Goal: Information Seeking & Learning: Learn about a topic

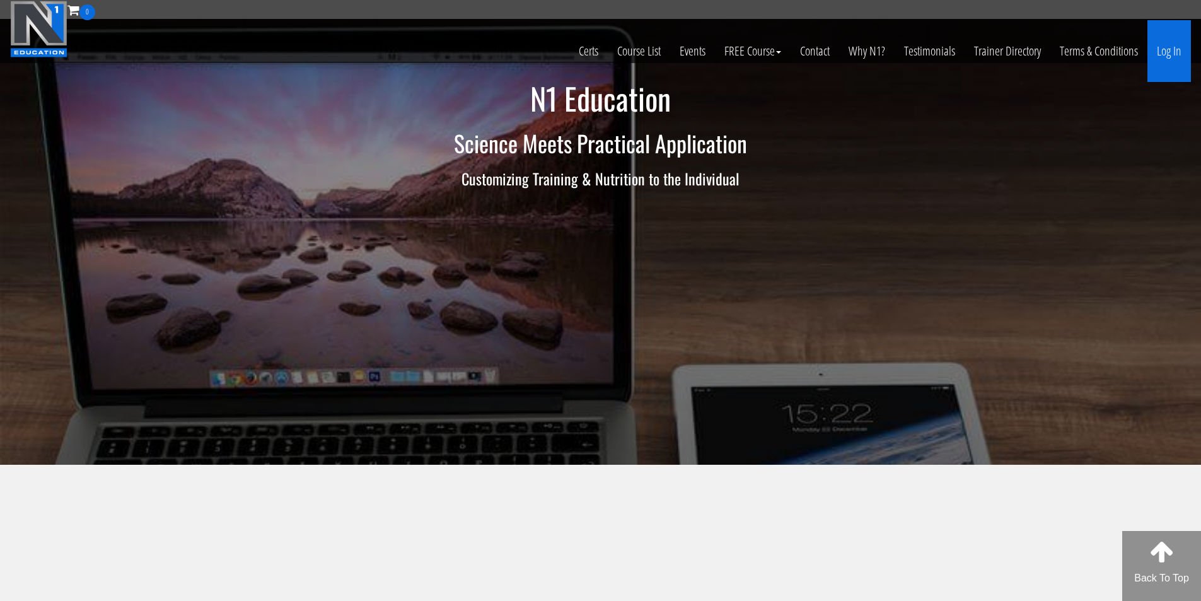
click at [1166, 53] on link "Log In" at bounding box center [1170, 51] width 44 height 62
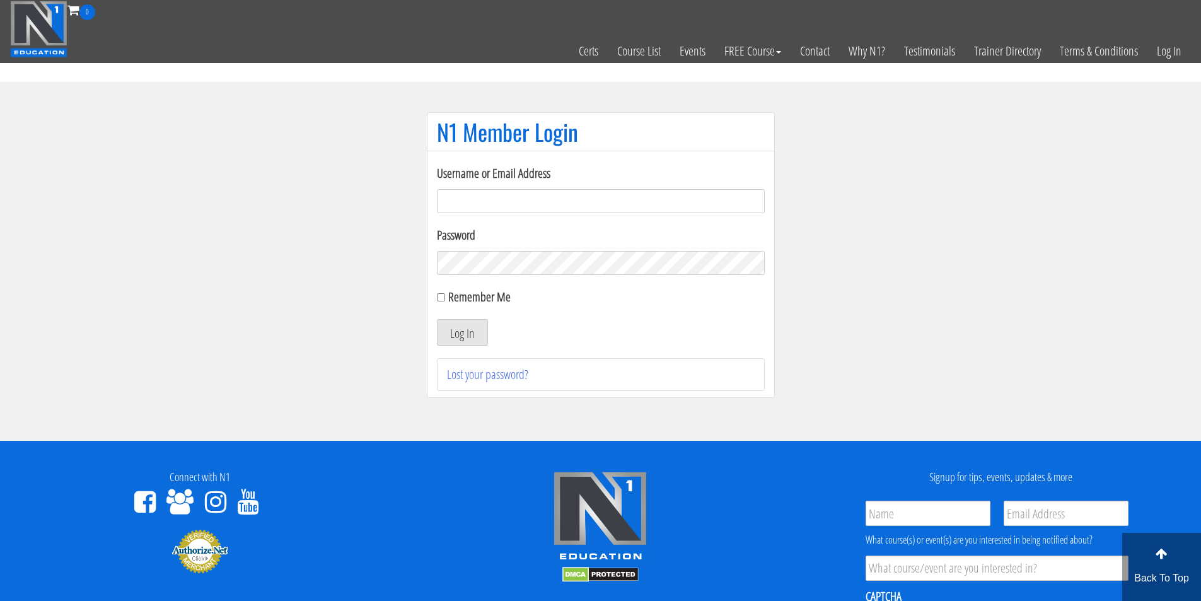
click at [484, 205] on input "Username or Email Address" at bounding box center [601, 201] width 328 height 24
type input "fmancin"
click at [469, 338] on button "Log In" at bounding box center [462, 332] width 51 height 26
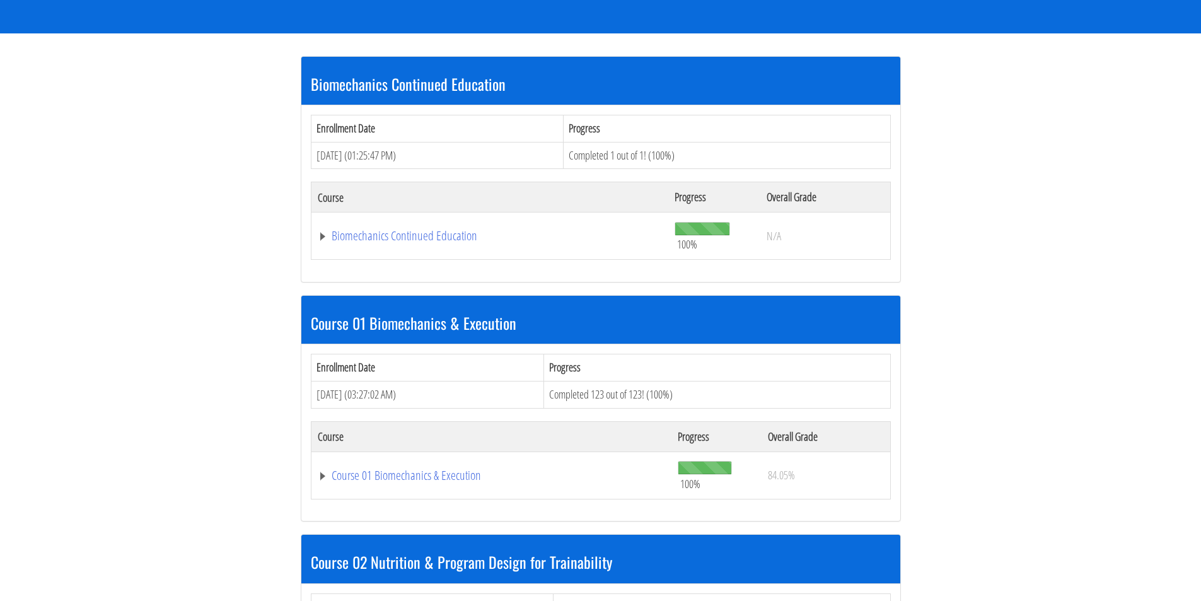
scroll to position [315, 0]
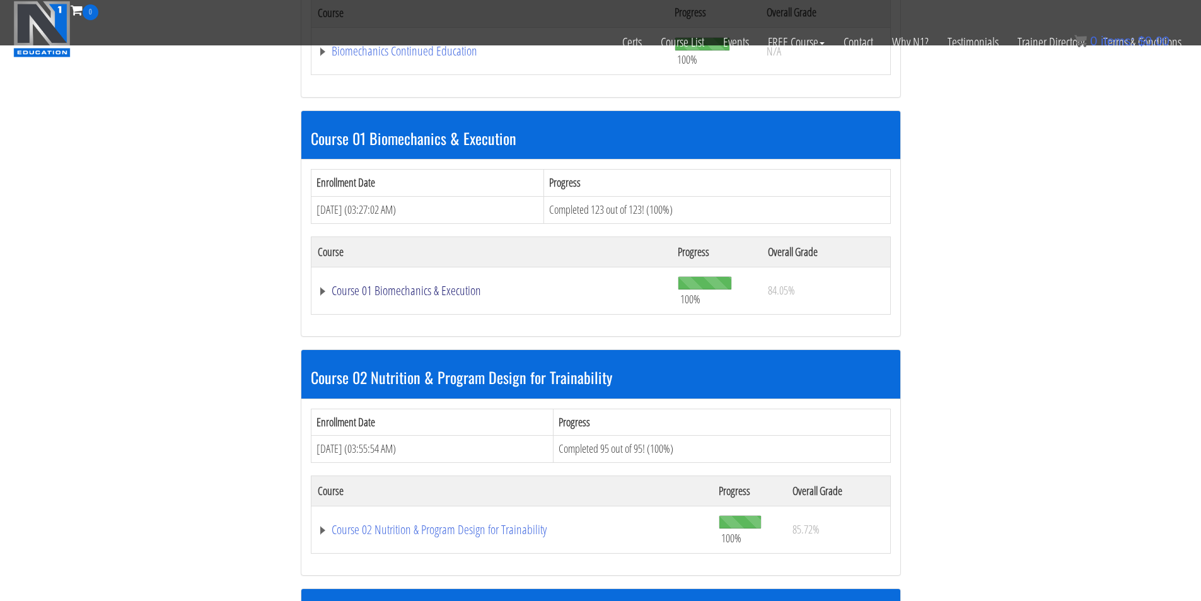
click at [457, 293] on link "Course 01 Biomechanics & Execution" at bounding box center [492, 290] width 348 height 13
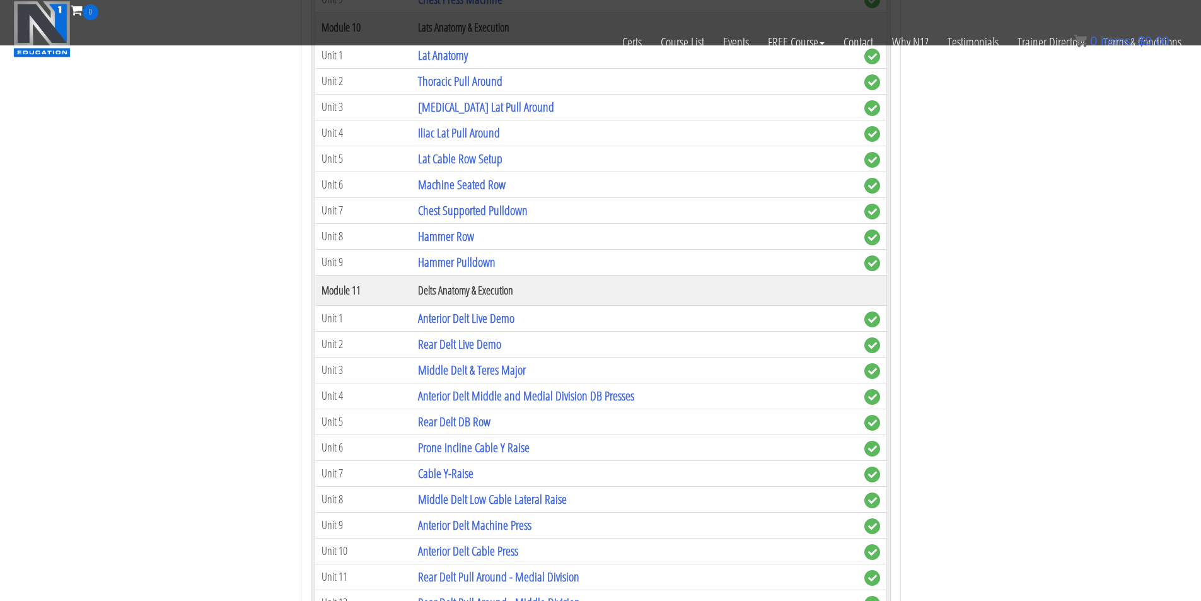
scroll to position [2628, 0]
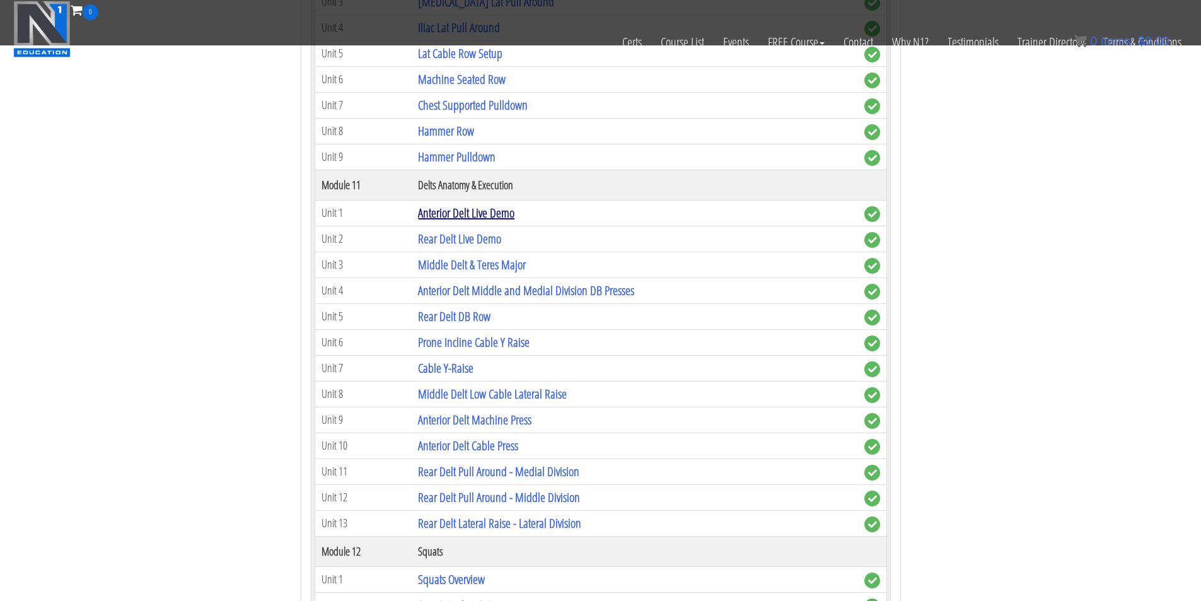
click at [463, 208] on link "Anterior Delt Live Demo" at bounding box center [466, 212] width 96 height 17
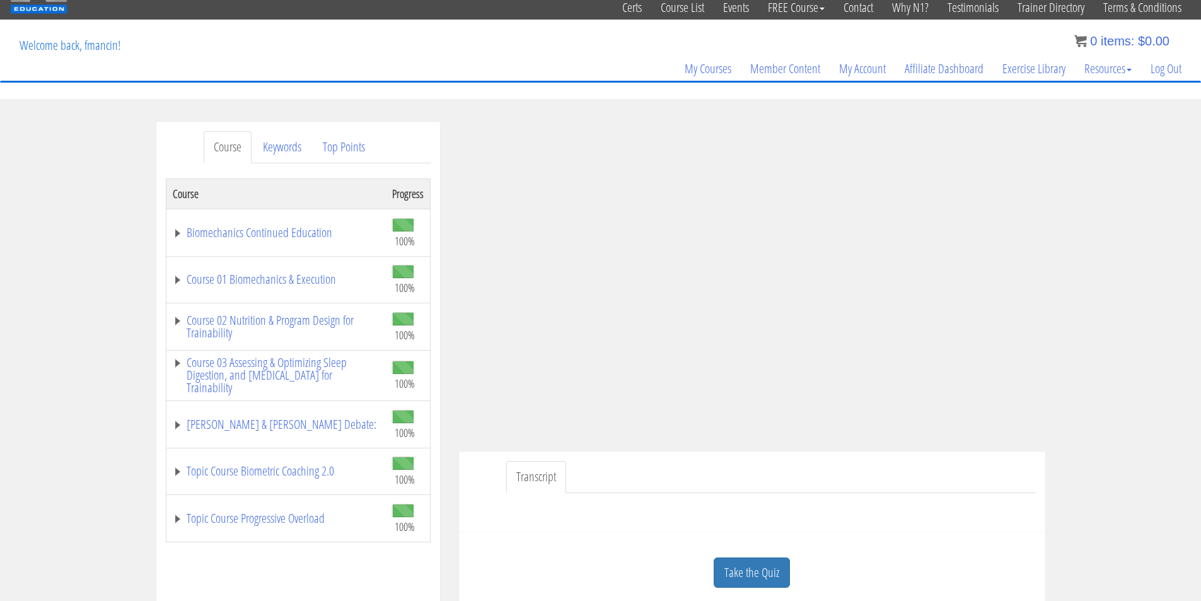
scroll to position [105, 0]
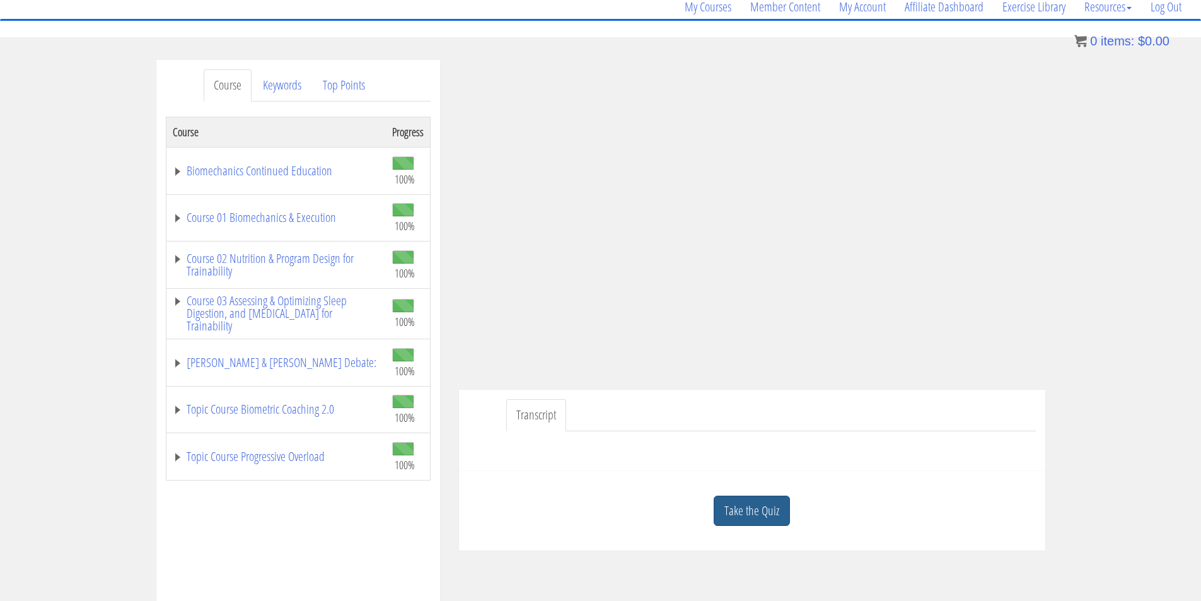
click at [723, 508] on link "Take the Quiz" at bounding box center [752, 511] width 76 height 31
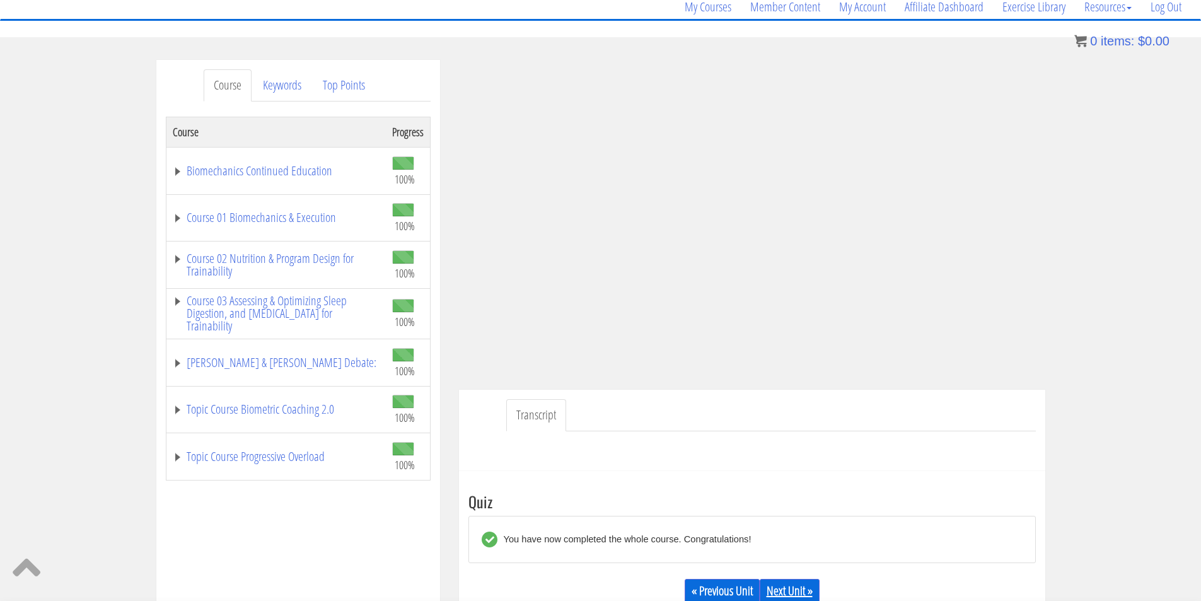
click at [776, 586] on link "Next Unit »" at bounding box center [790, 591] width 60 height 24
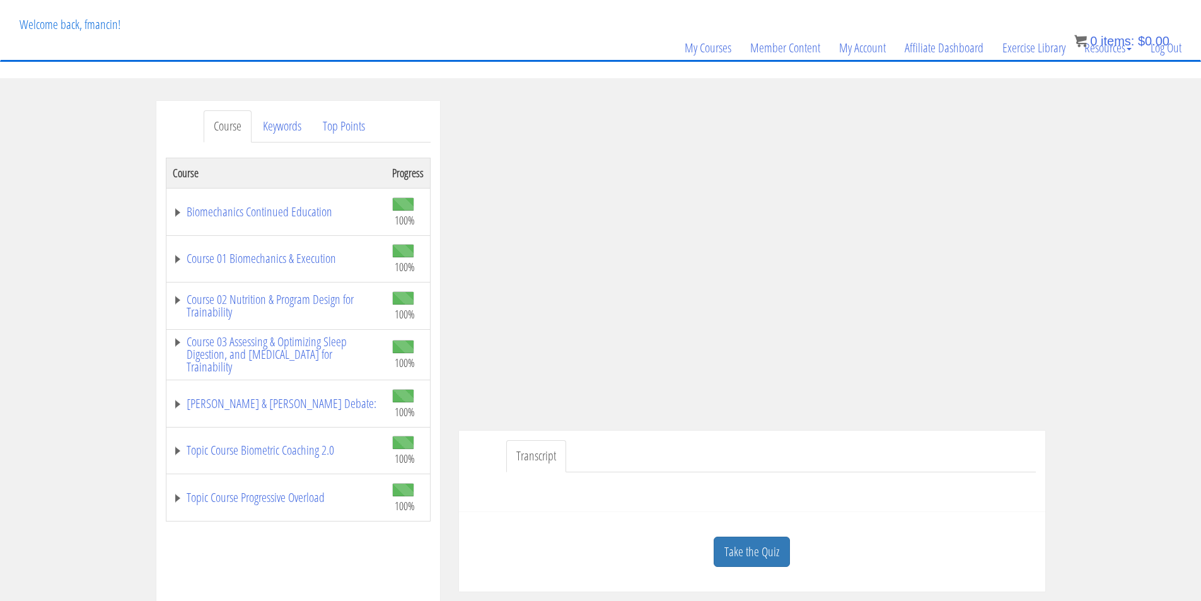
scroll to position [105, 0]
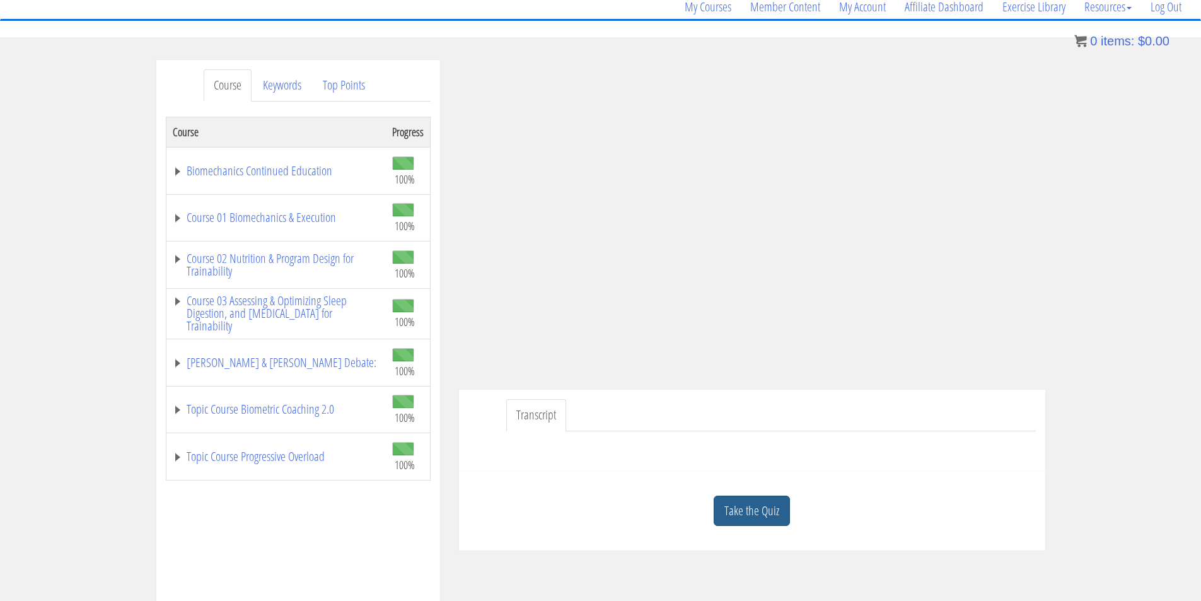
click at [770, 507] on link "Take the Quiz" at bounding box center [752, 511] width 76 height 31
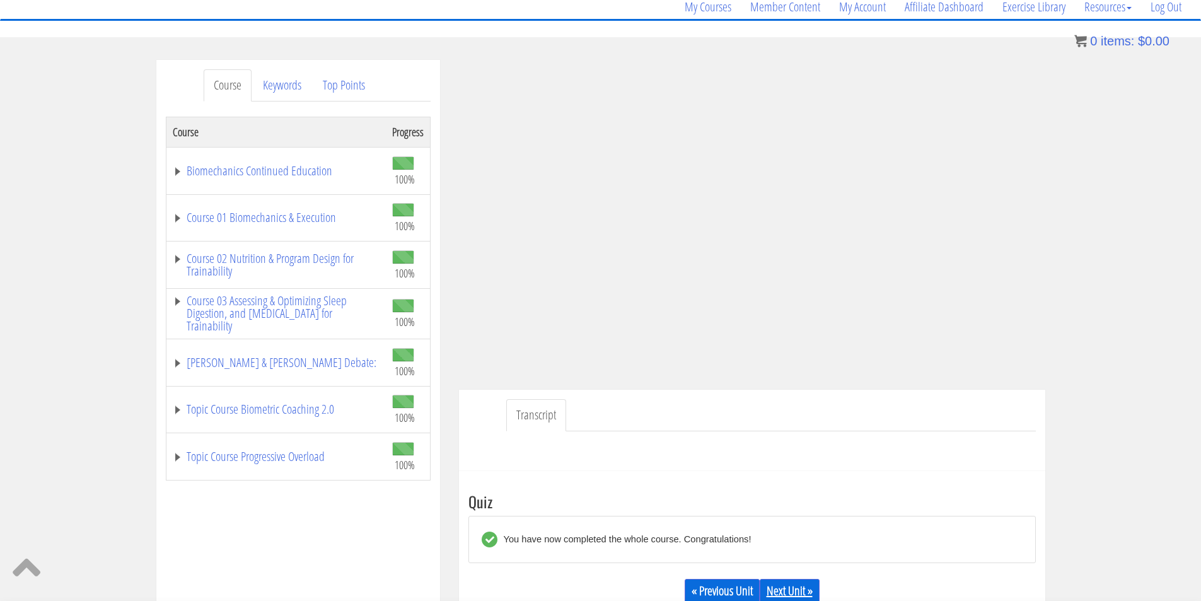
click at [786, 586] on link "Next Unit »" at bounding box center [790, 591] width 60 height 24
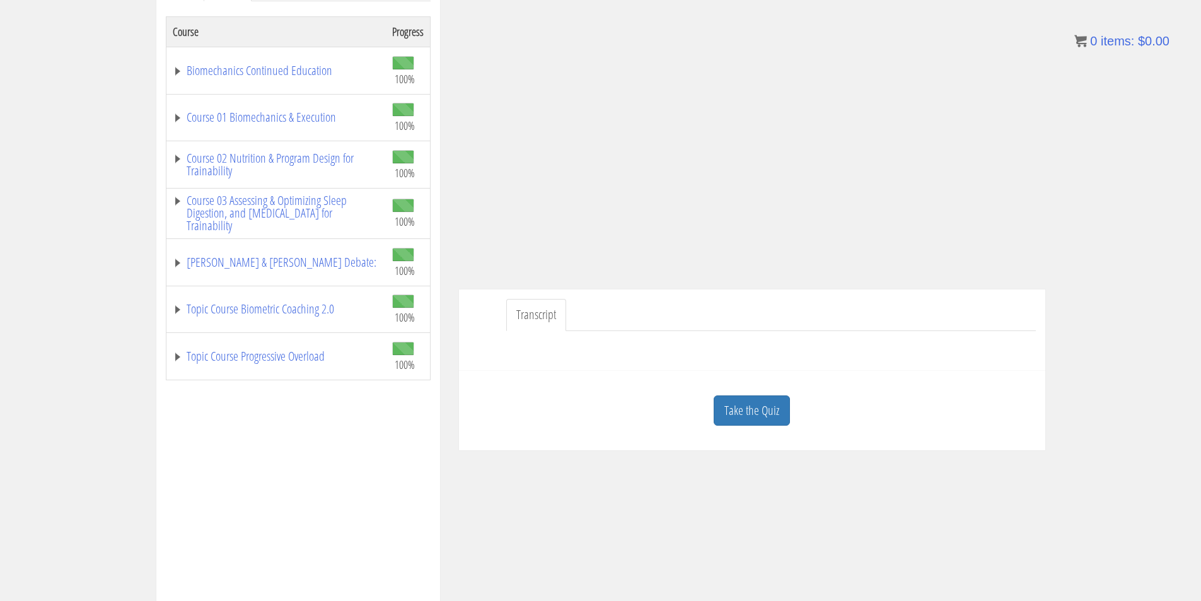
scroll to position [210, 0]
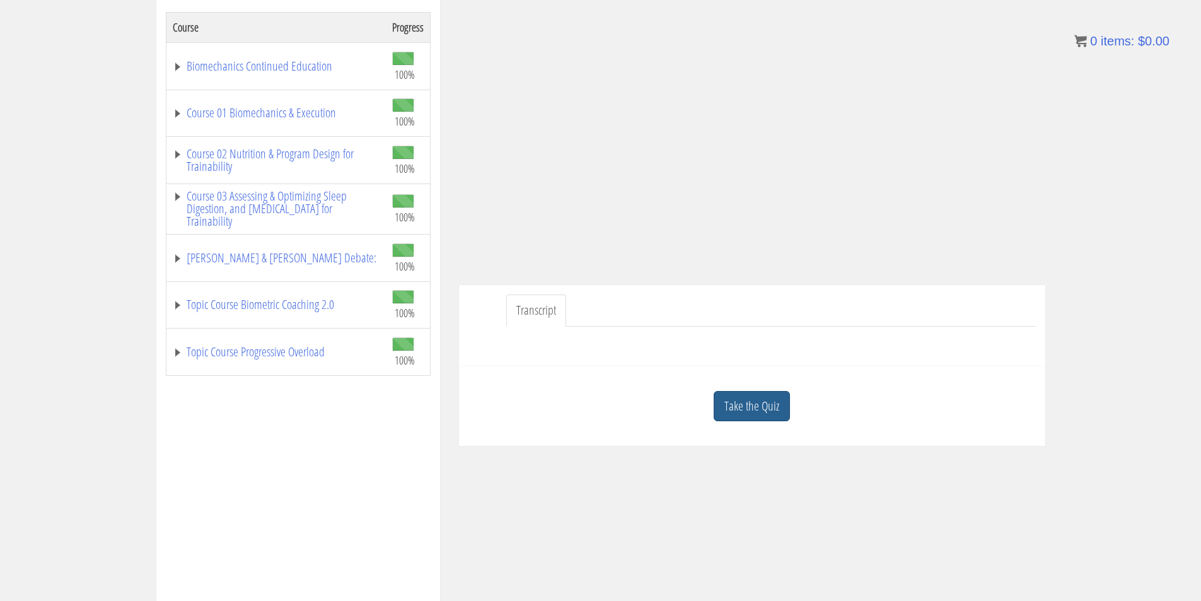
click at [744, 414] on link "Take the Quiz" at bounding box center [752, 406] width 76 height 31
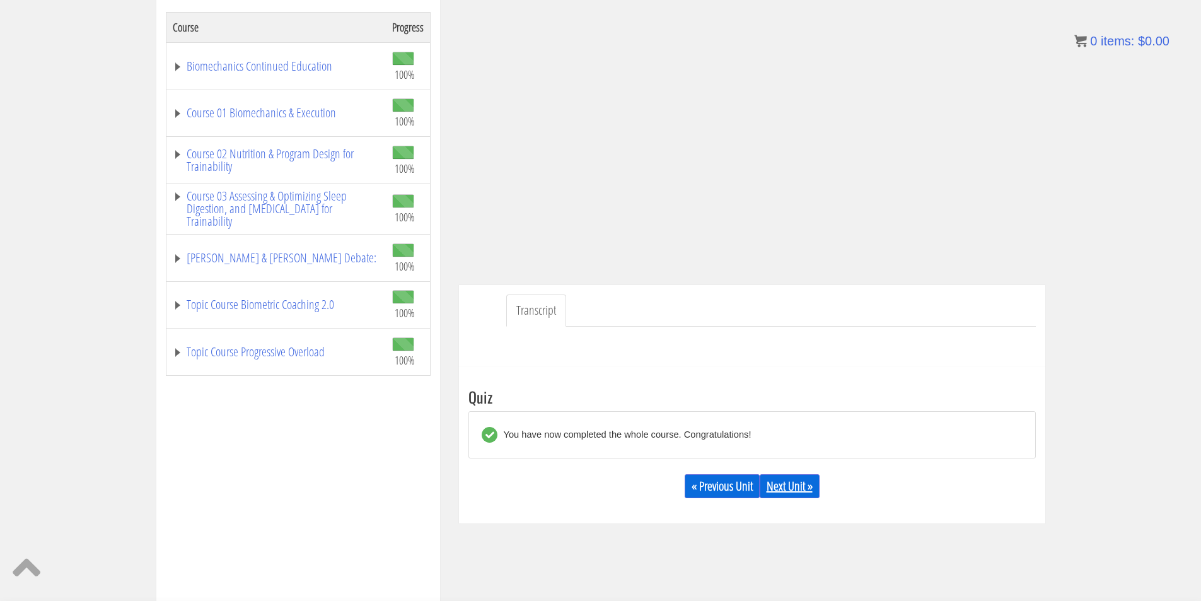
click at [810, 491] on link "Next Unit »" at bounding box center [790, 486] width 60 height 24
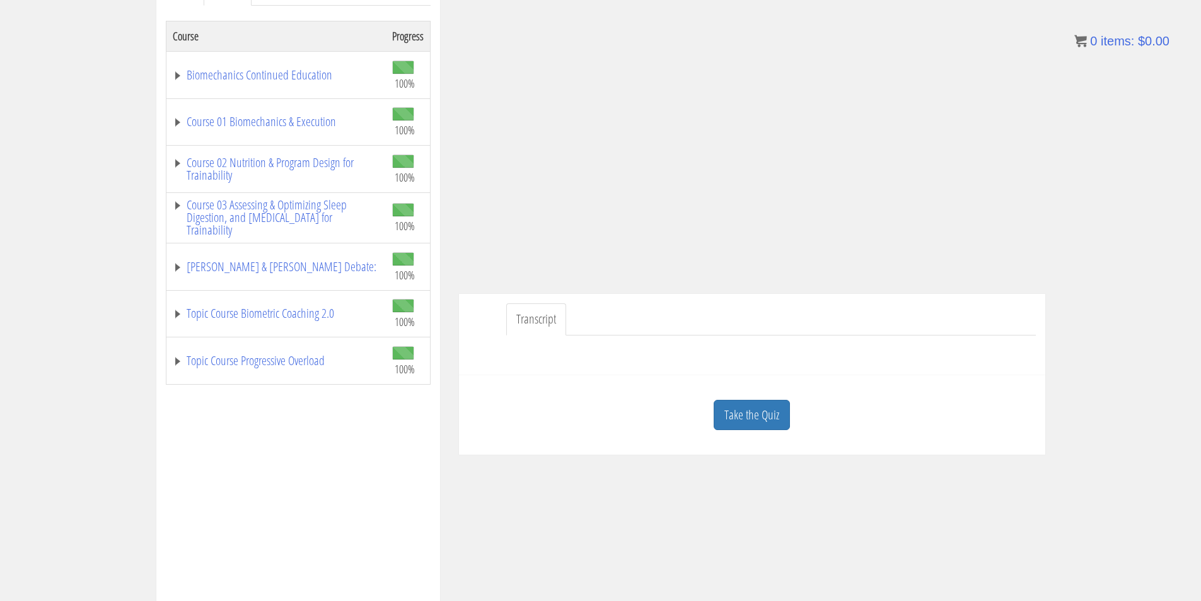
scroll to position [210, 0]
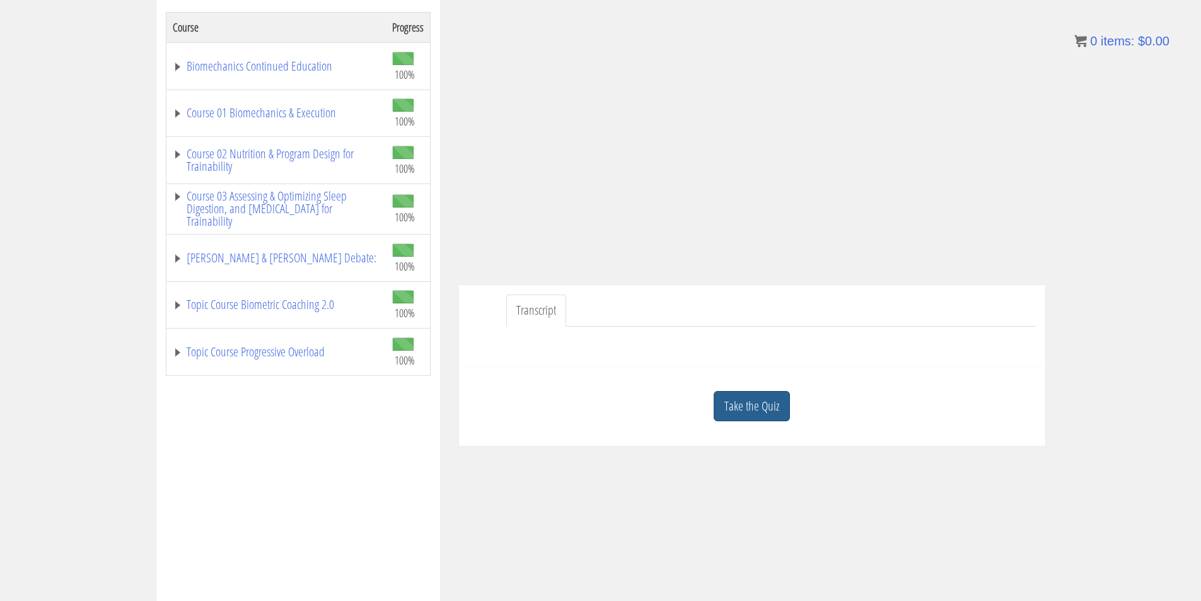
click at [776, 405] on link "Take the Quiz" at bounding box center [752, 406] width 76 height 31
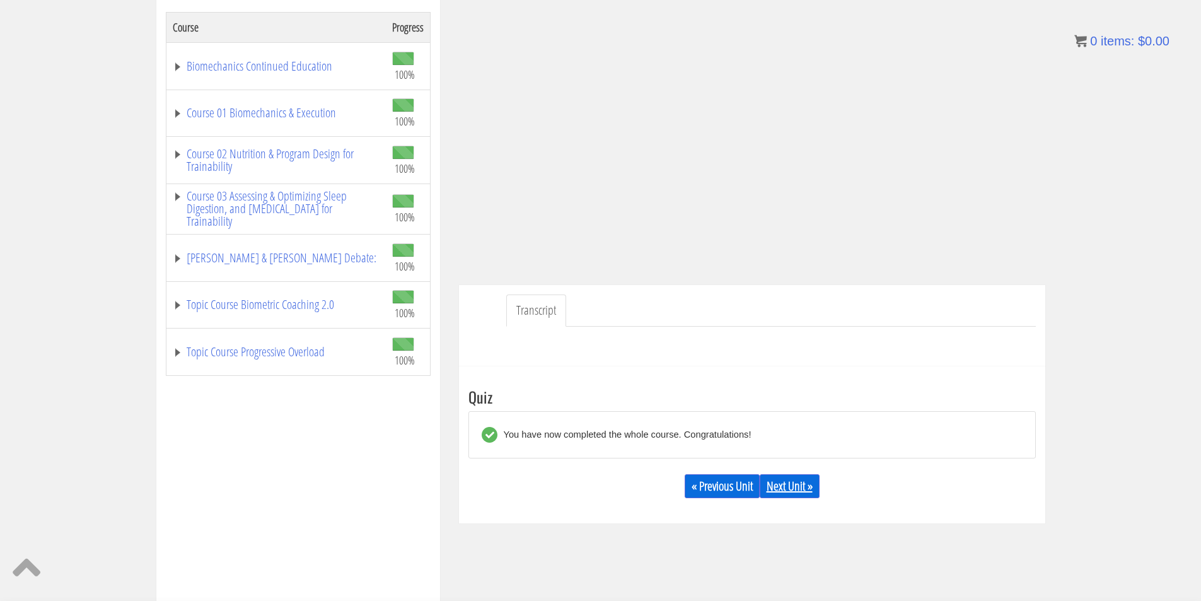
click at [809, 487] on link "Next Unit »" at bounding box center [790, 486] width 60 height 24
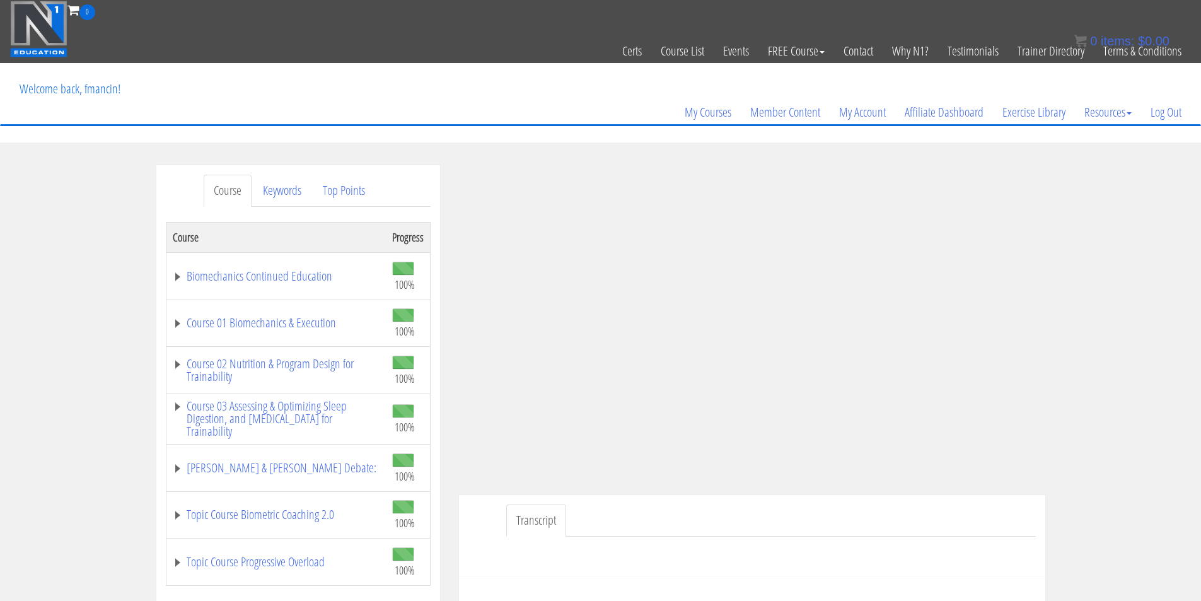
scroll to position [105, 0]
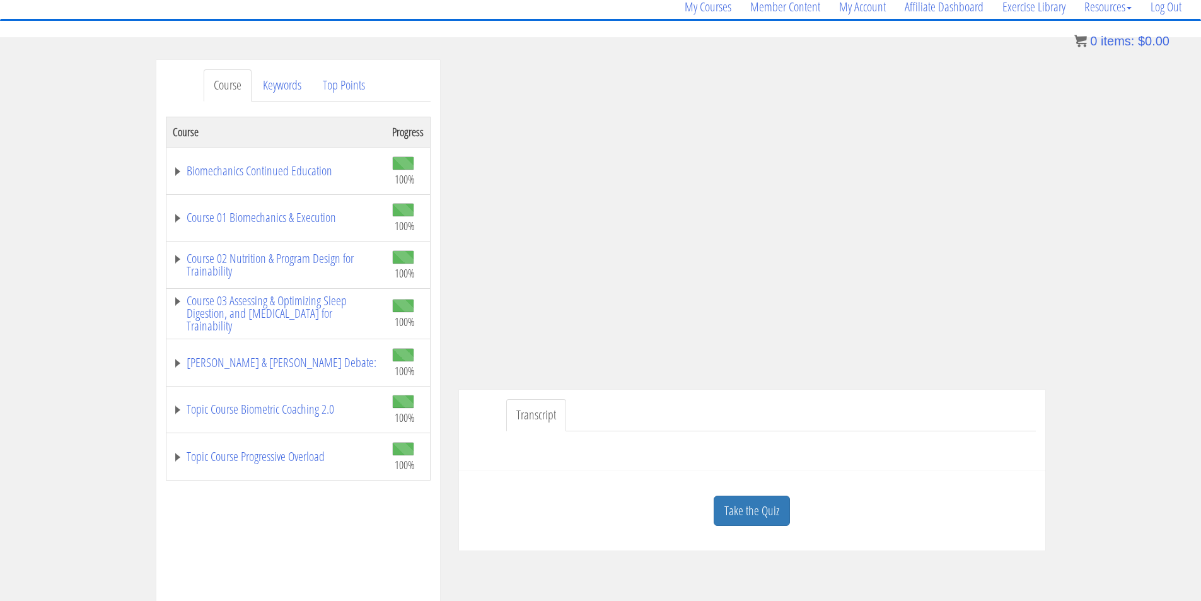
click at [788, 508] on link "Take the Quiz" at bounding box center [752, 511] width 76 height 31
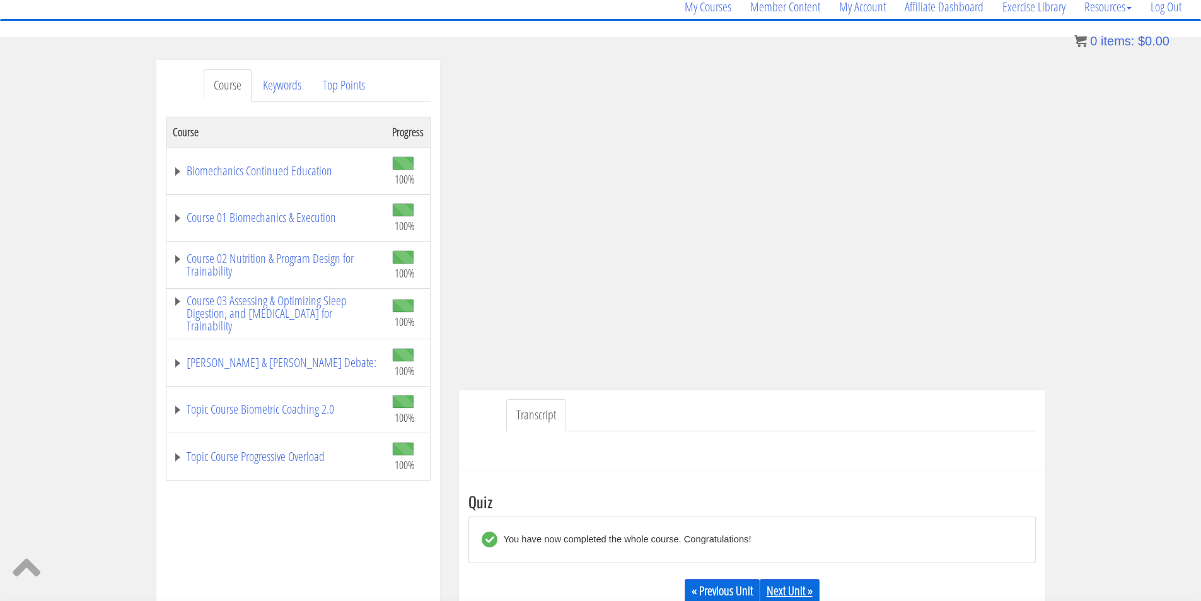
click at [800, 588] on link "Next Unit »" at bounding box center [790, 591] width 60 height 24
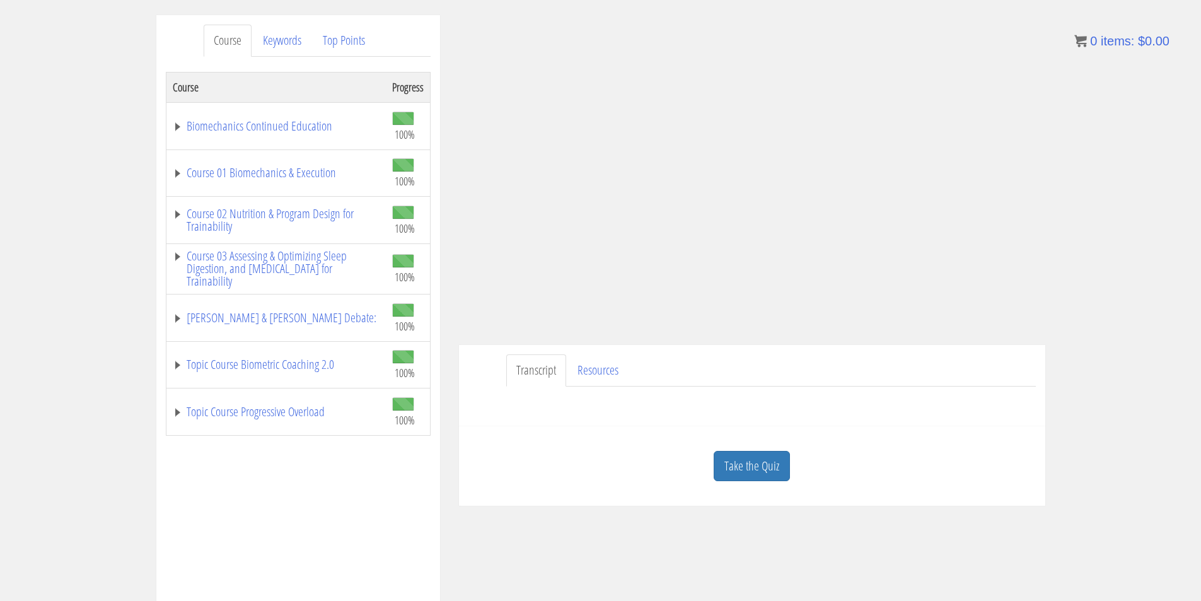
scroll to position [210, 0]
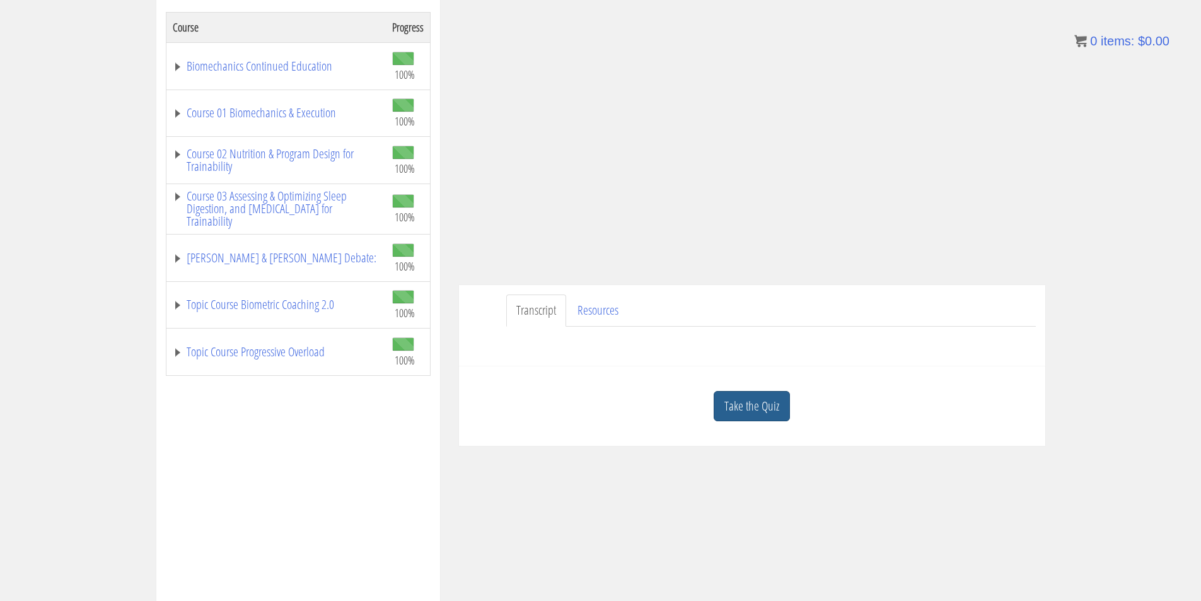
click at [777, 399] on link "Take the Quiz" at bounding box center [752, 406] width 76 height 31
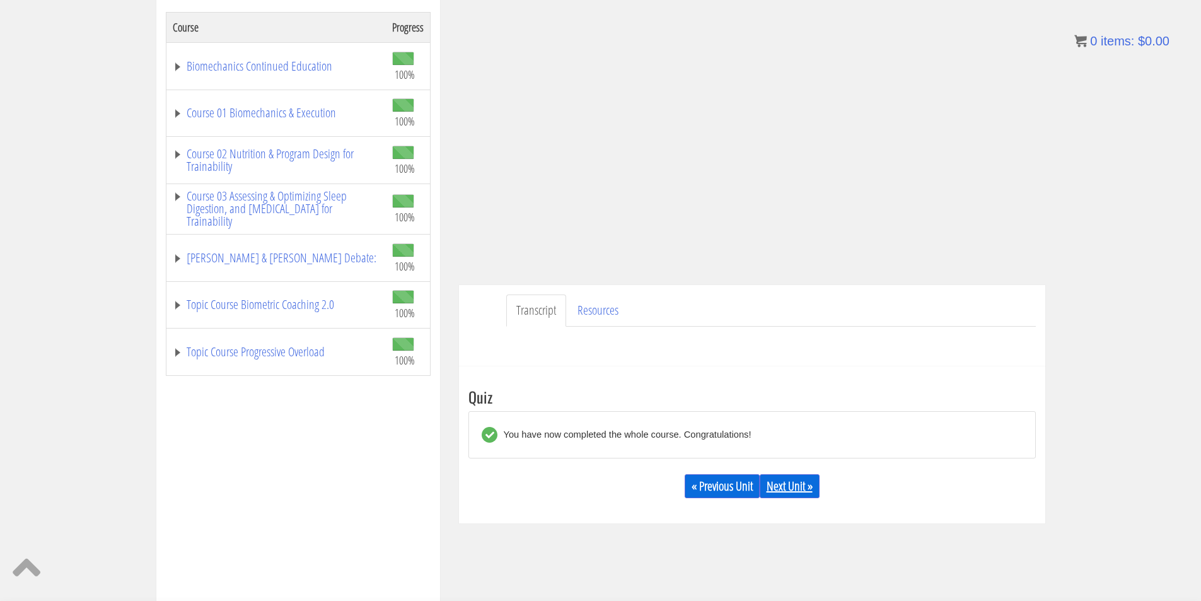
click at [802, 484] on link "Next Unit »" at bounding box center [790, 486] width 60 height 24
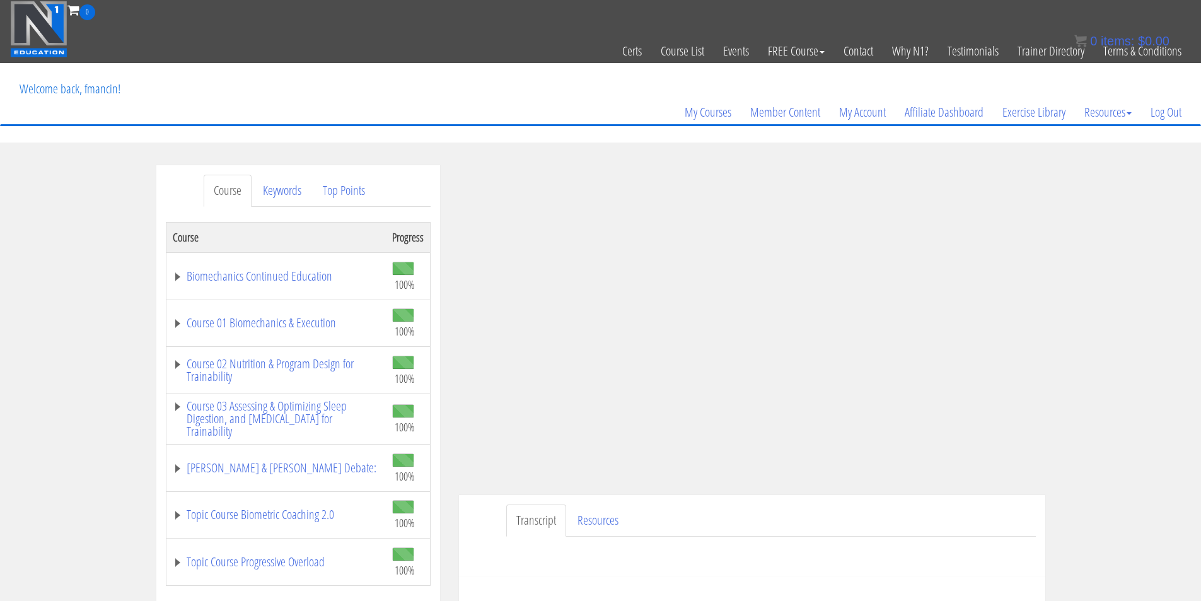
scroll to position [105, 0]
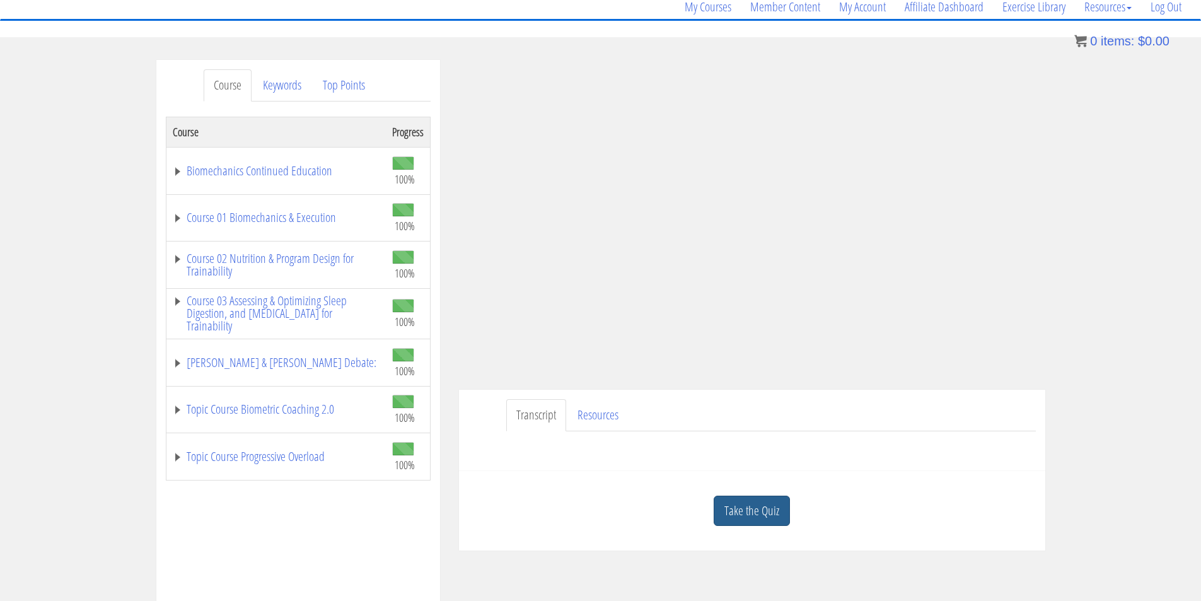
click at [777, 507] on link "Take the Quiz" at bounding box center [752, 511] width 76 height 31
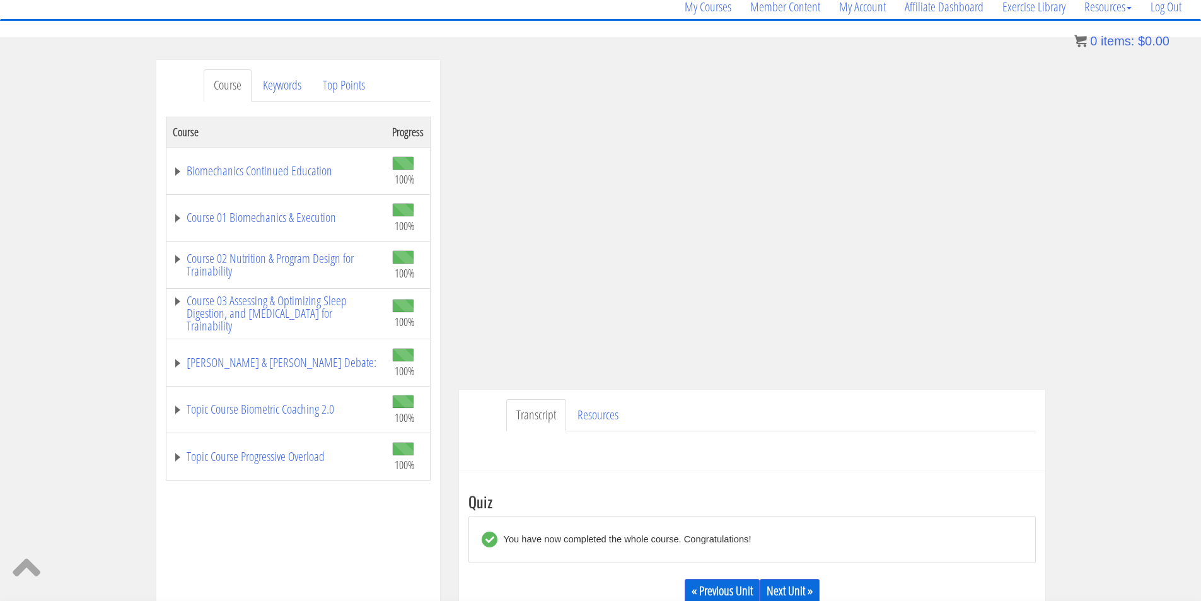
scroll to position [210, 0]
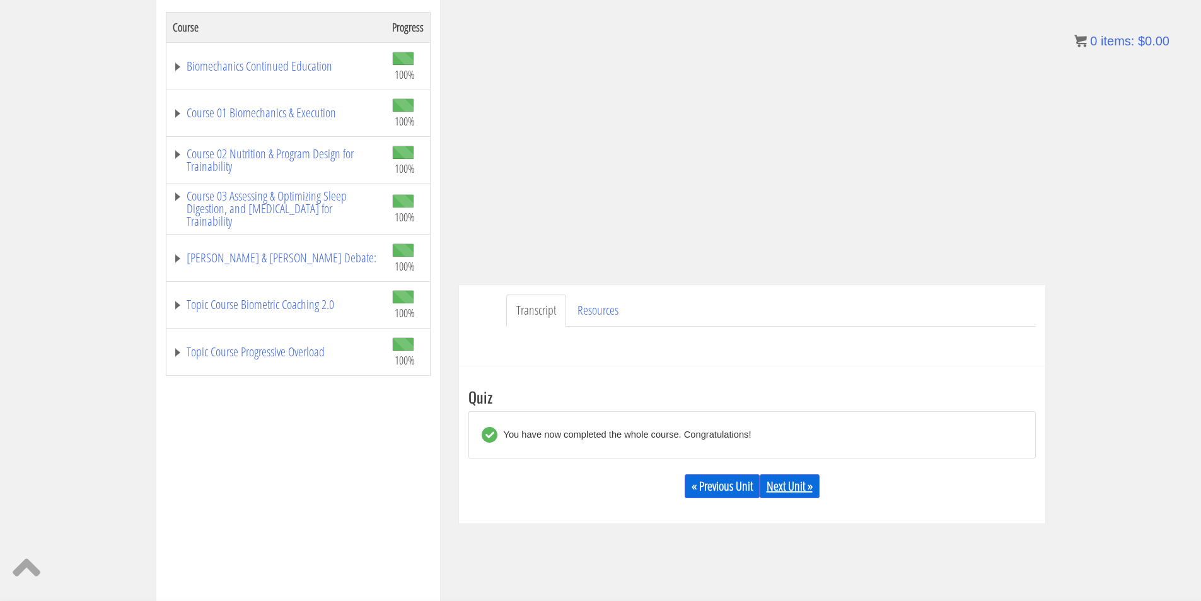
click at [818, 495] on link "Next Unit »" at bounding box center [790, 486] width 60 height 24
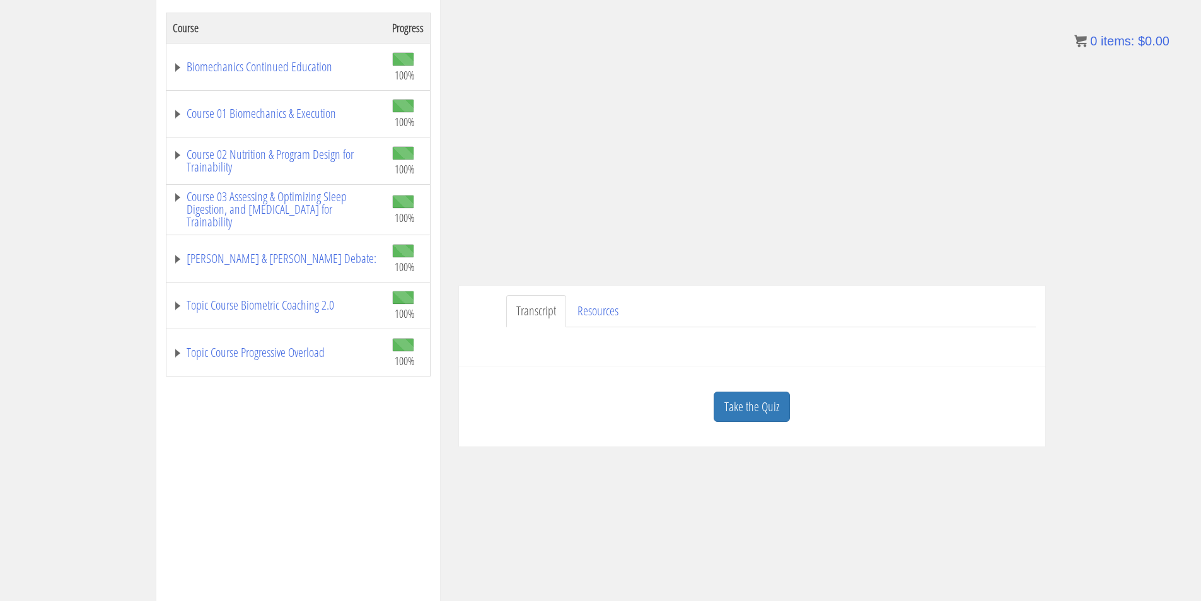
scroll to position [210, 0]
click at [778, 419] on link "Take the Quiz" at bounding box center [752, 406] width 76 height 31
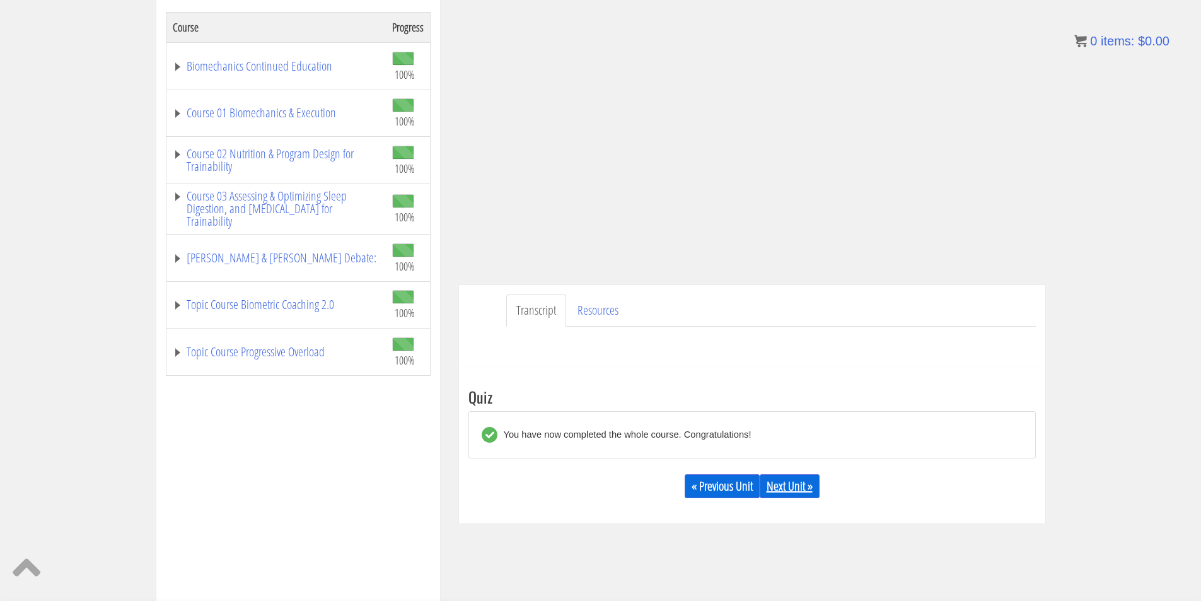
click at [800, 485] on link "Next Unit »" at bounding box center [790, 486] width 60 height 24
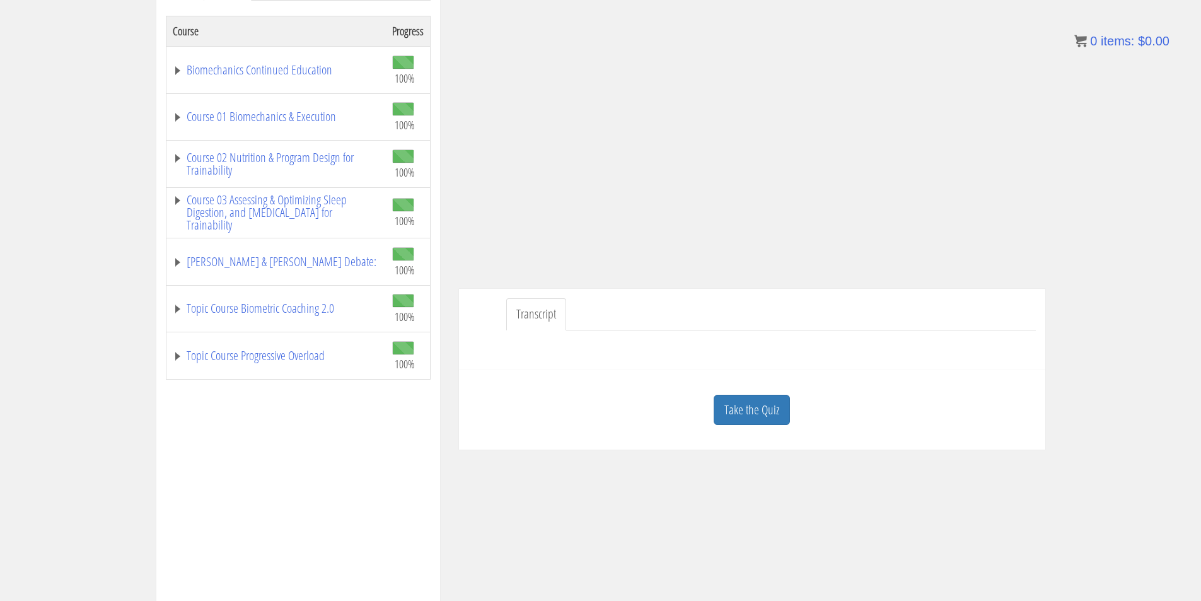
scroll to position [210, 0]
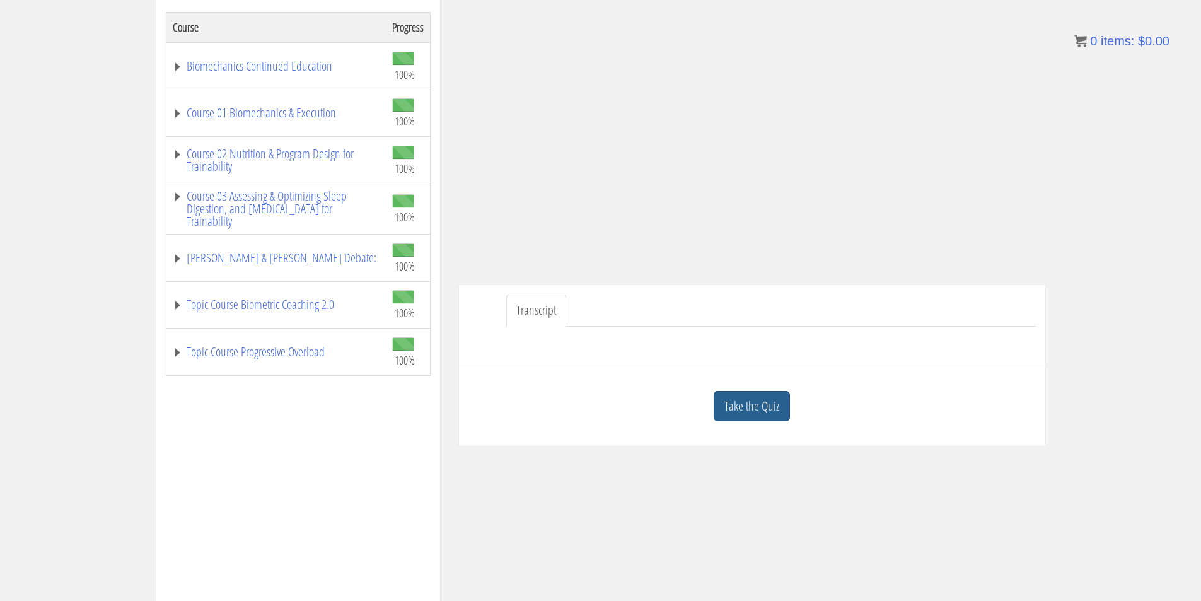
click at [779, 413] on link "Take the Quiz" at bounding box center [752, 406] width 76 height 31
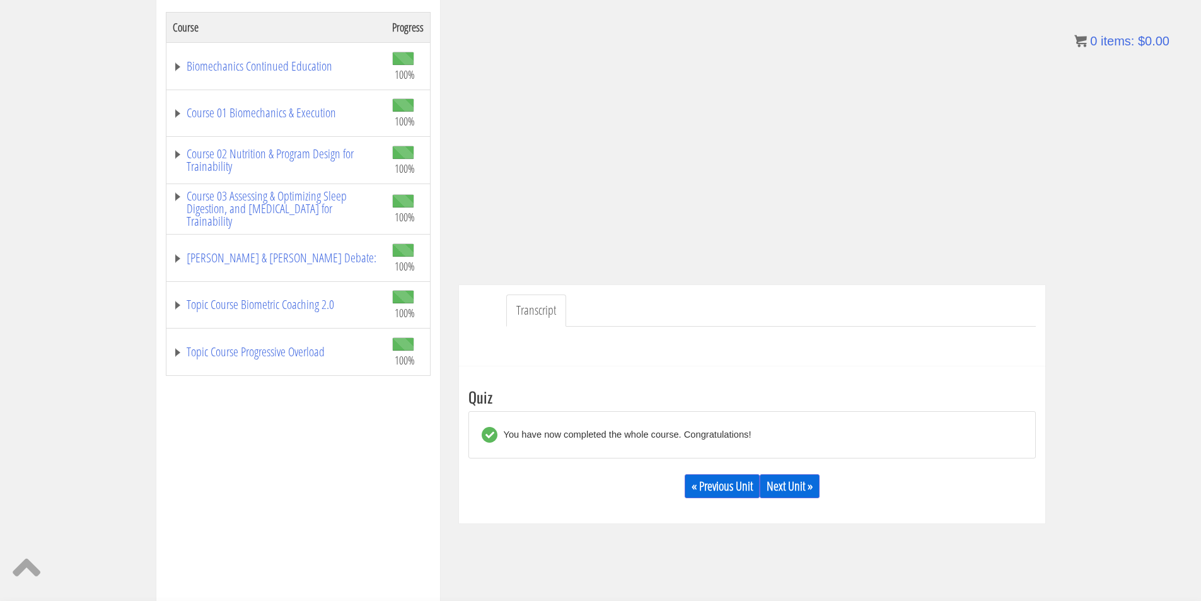
click at [814, 503] on div "« Previous Unit Next Unit »" at bounding box center [753, 486] width 568 height 43
click at [807, 494] on link "Next Unit »" at bounding box center [790, 486] width 60 height 24
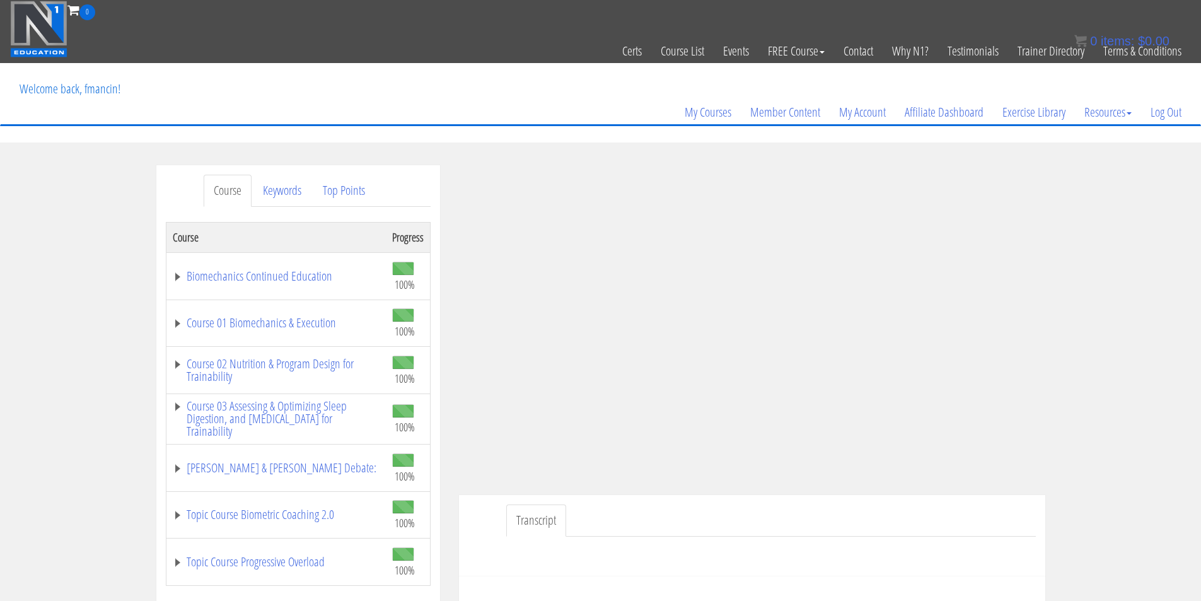
scroll to position [105, 0]
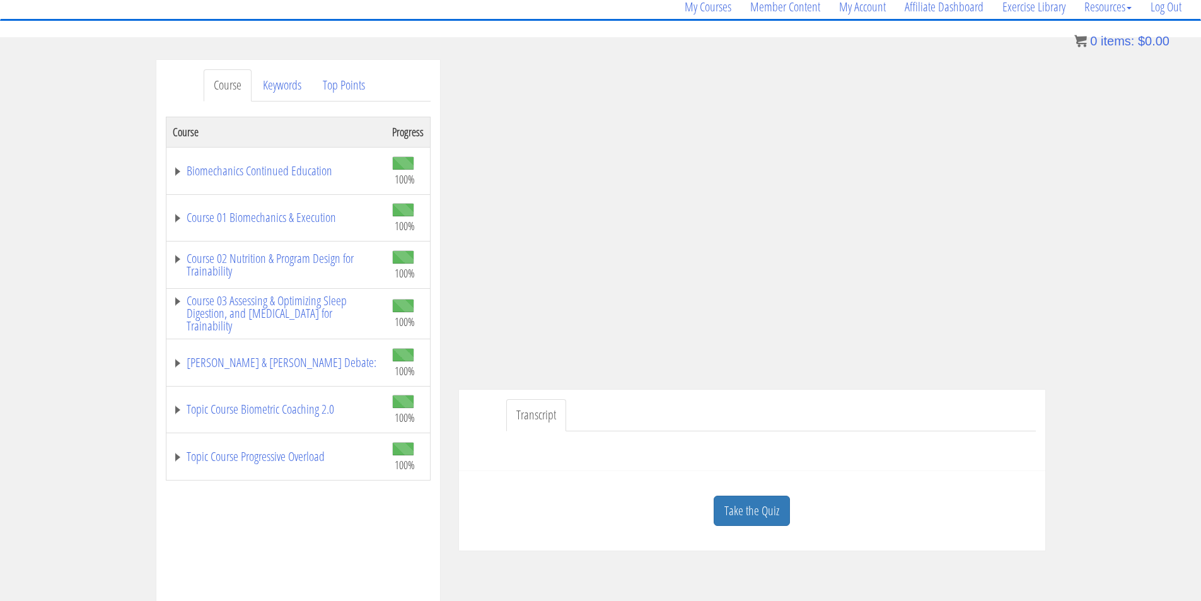
click at [771, 512] on link "Take the Quiz" at bounding box center [752, 511] width 76 height 31
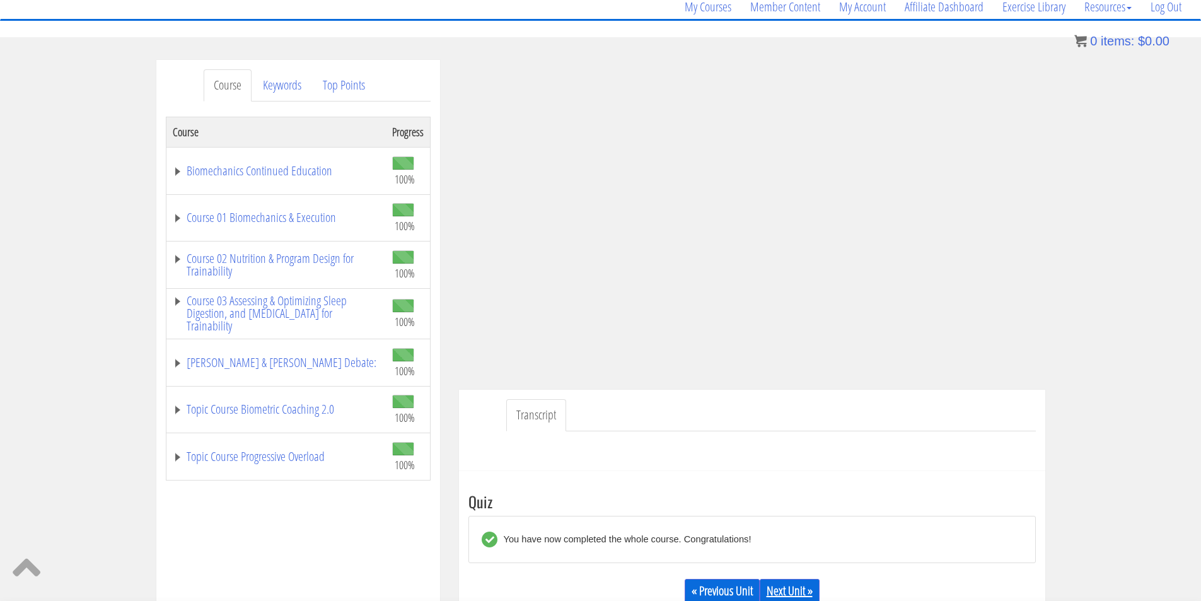
click at [776, 585] on link "Next Unit »" at bounding box center [790, 591] width 60 height 24
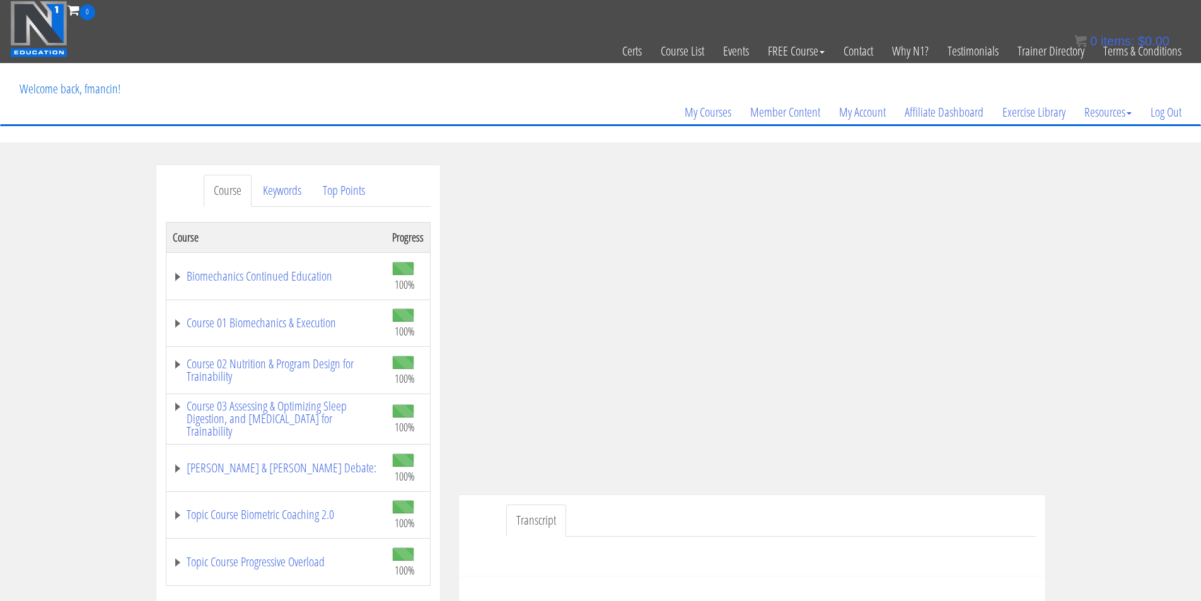
scroll to position [105, 0]
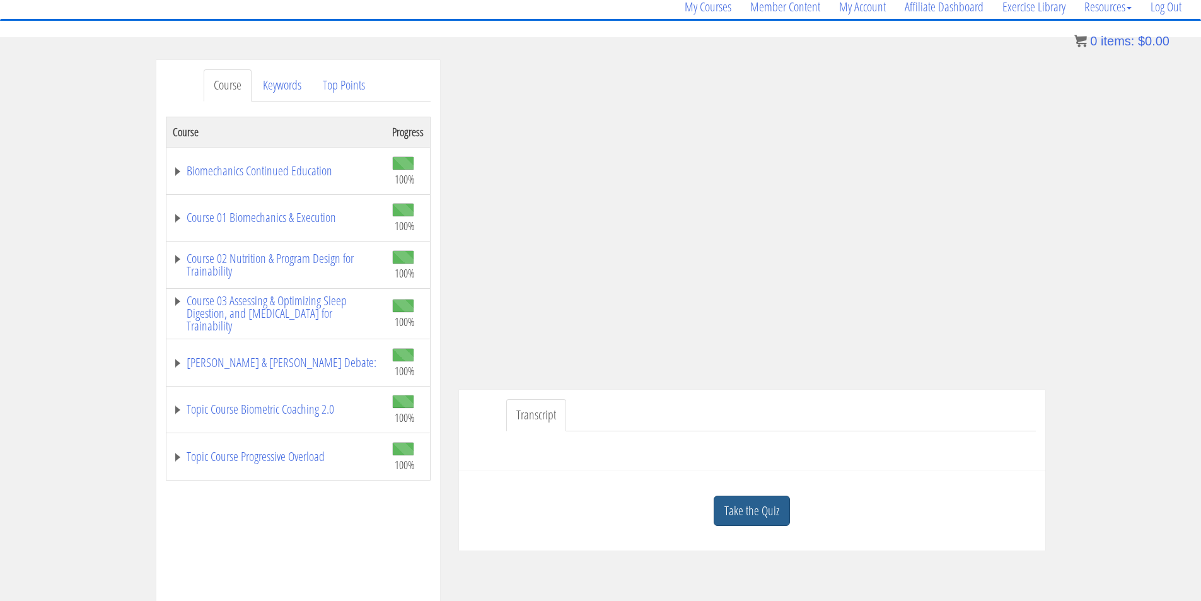
click at [773, 506] on link "Take the Quiz" at bounding box center [752, 511] width 76 height 31
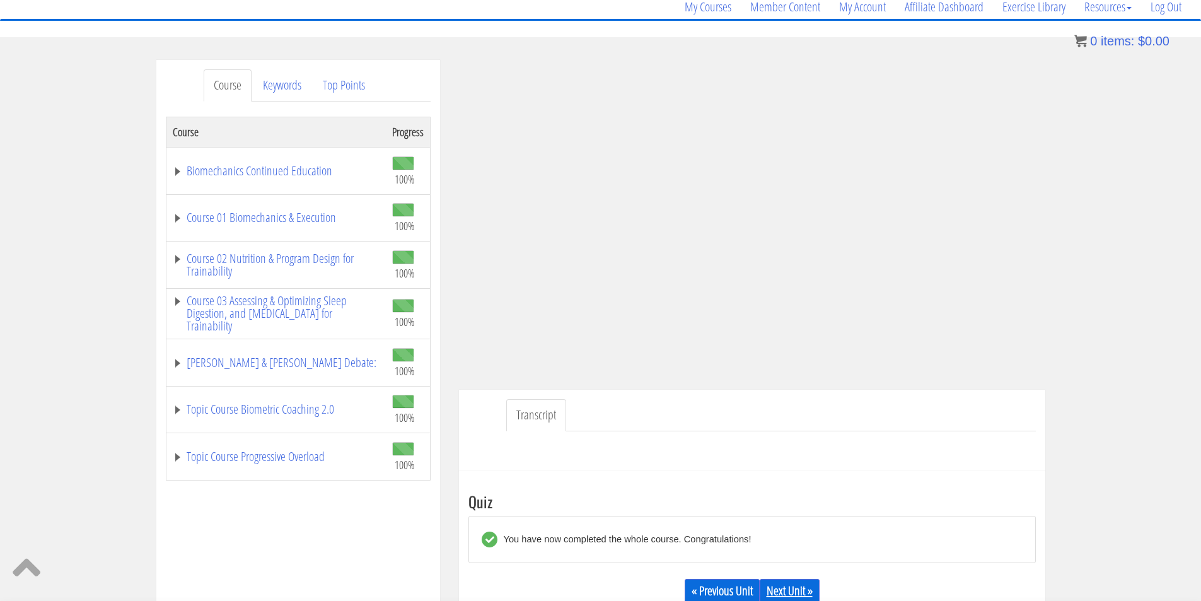
click at [793, 587] on link "Next Unit »" at bounding box center [790, 591] width 60 height 24
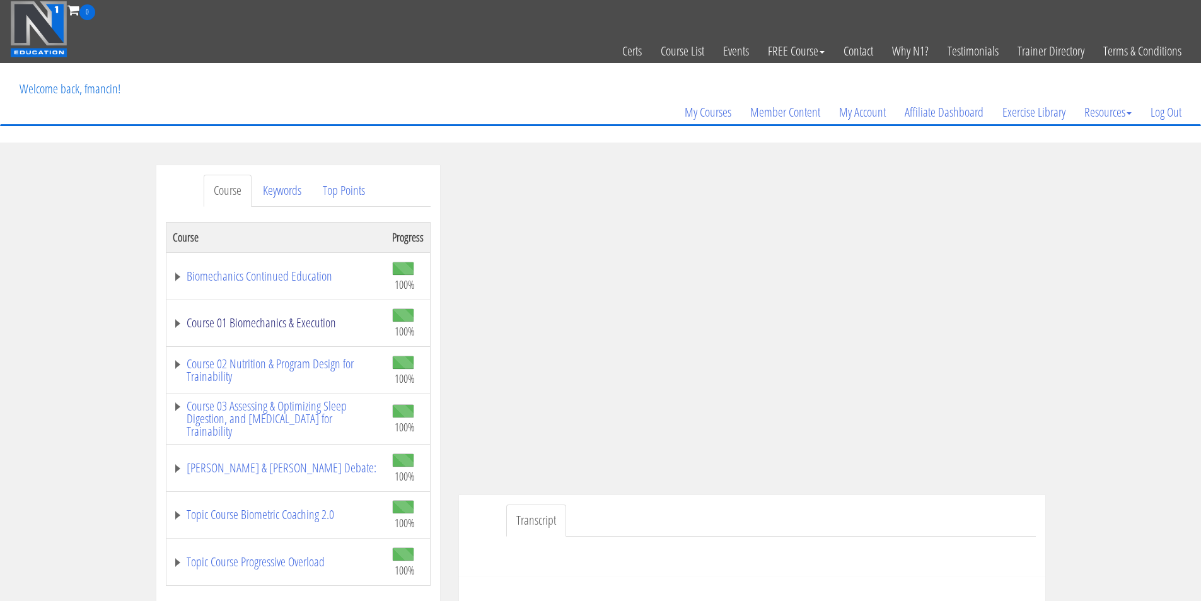
click at [176, 323] on link "Course 01 Biomechanics & Execution" at bounding box center [276, 323] width 207 height 13
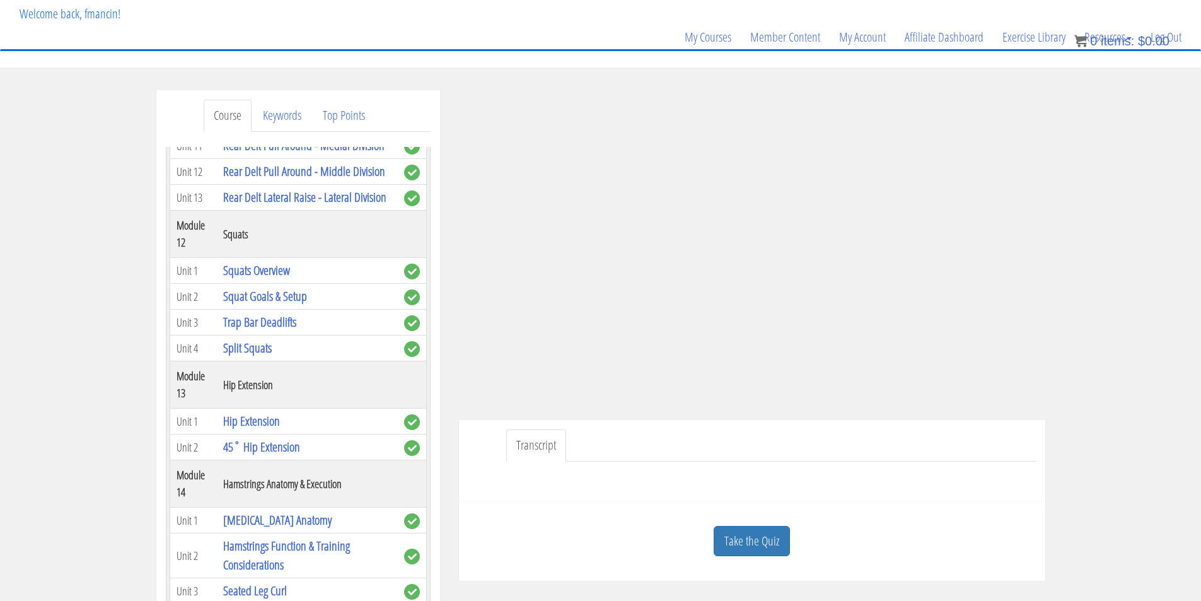
scroll to position [105, 0]
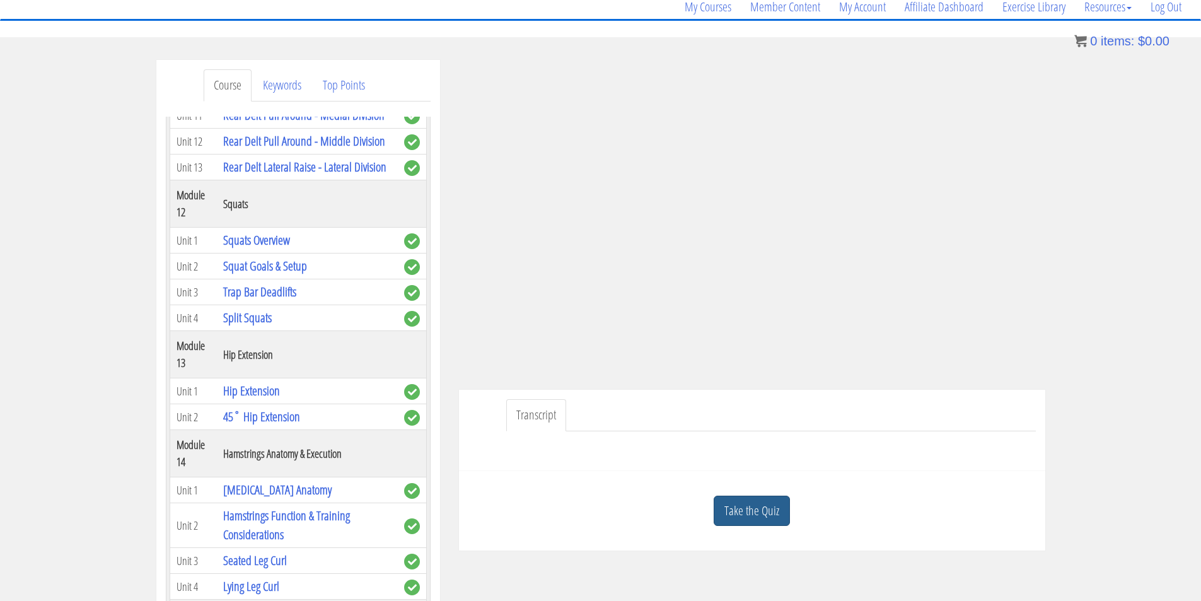
click at [756, 506] on link "Take the Quiz" at bounding box center [752, 511] width 76 height 31
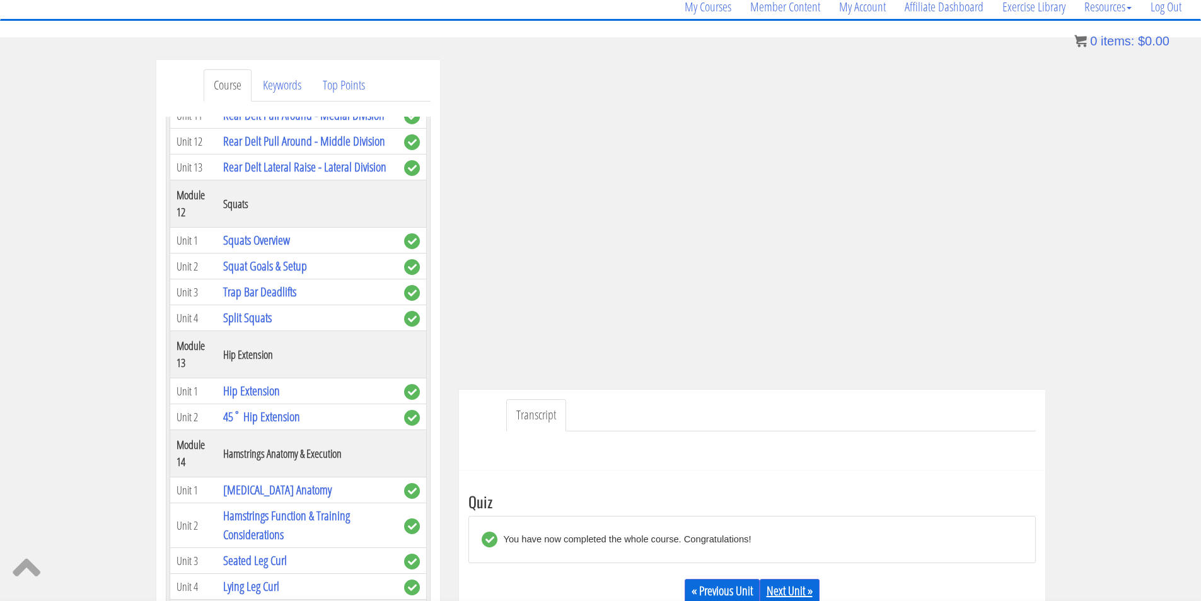
click at [808, 585] on link "Next Unit »" at bounding box center [790, 591] width 60 height 24
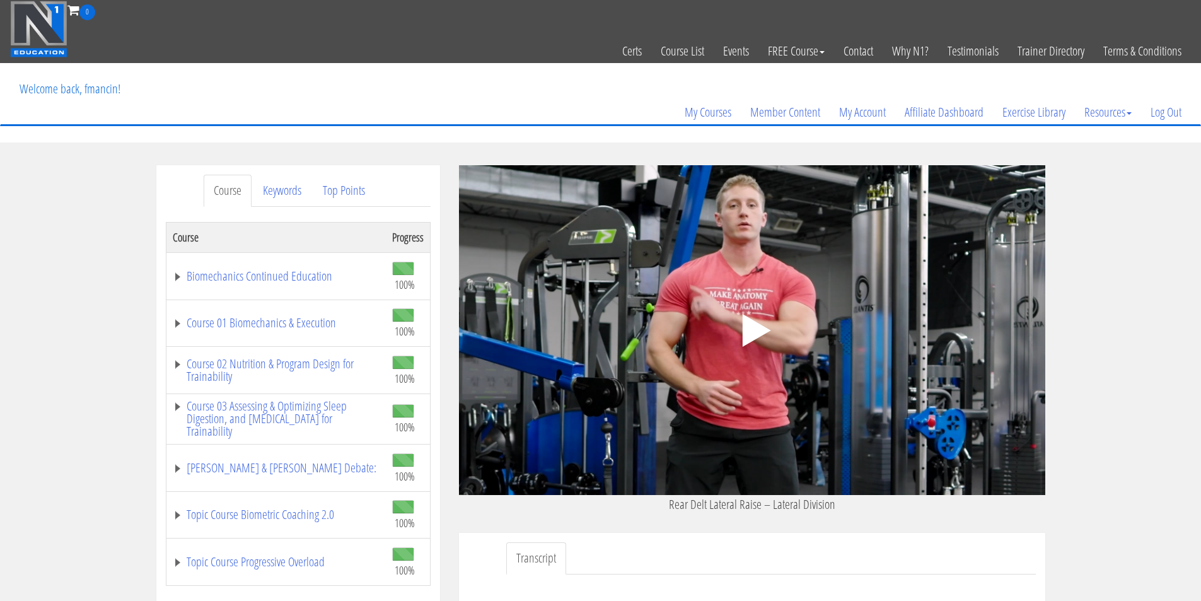
click at [751, 332] on polygon at bounding box center [756, 330] width 28 height 33
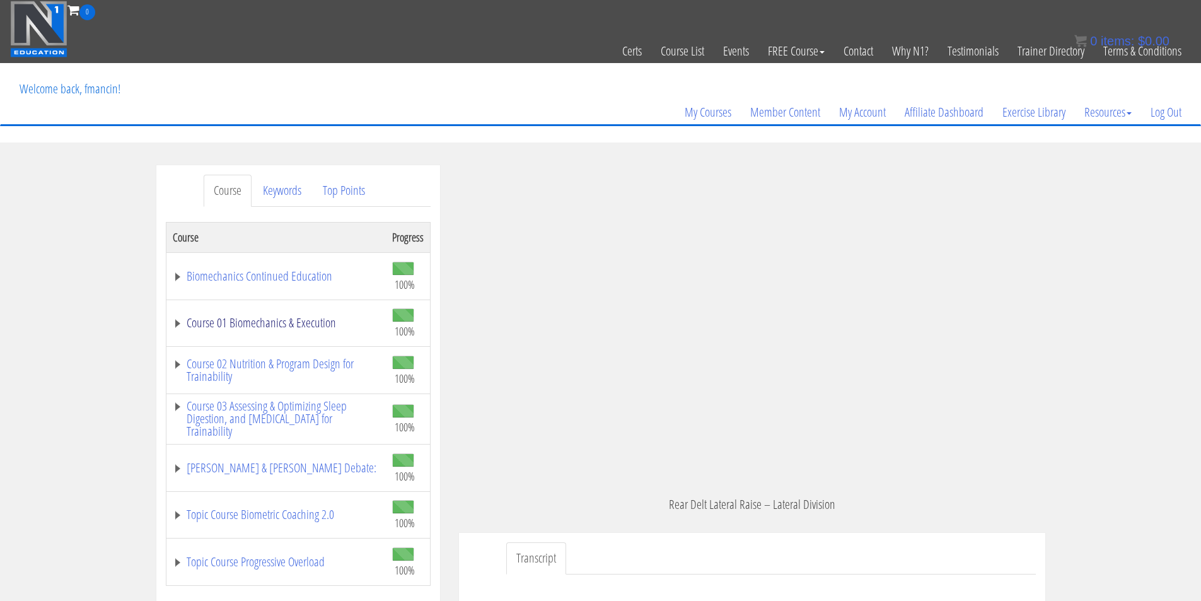
click at [288, 327] on link "Course 01 Biomechanics & Execution" at bounding box center [276, 323] width 207 height 13
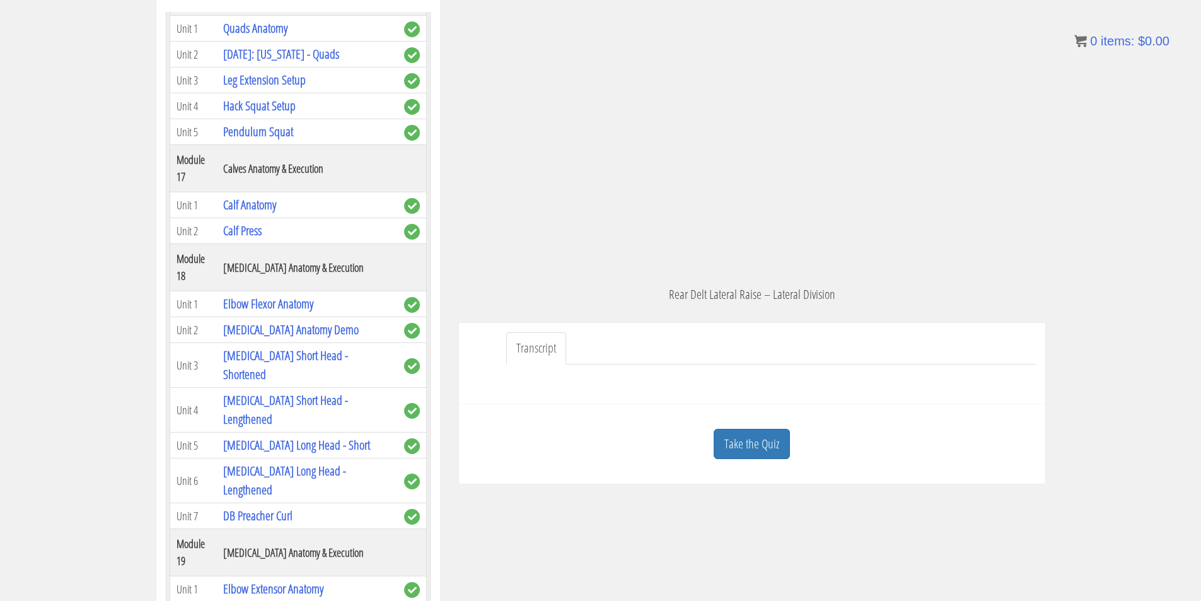
scroll to position [3784, 0]
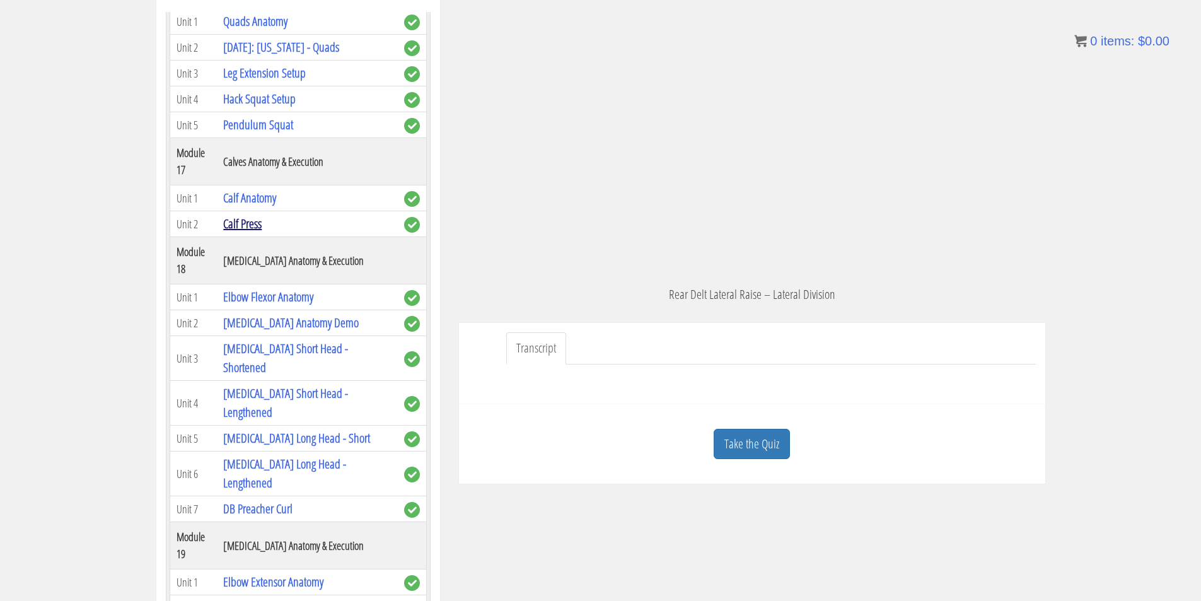
click at [242, 232] on link "Calf Press" at bounding box center [242, 223] width 38 height 17
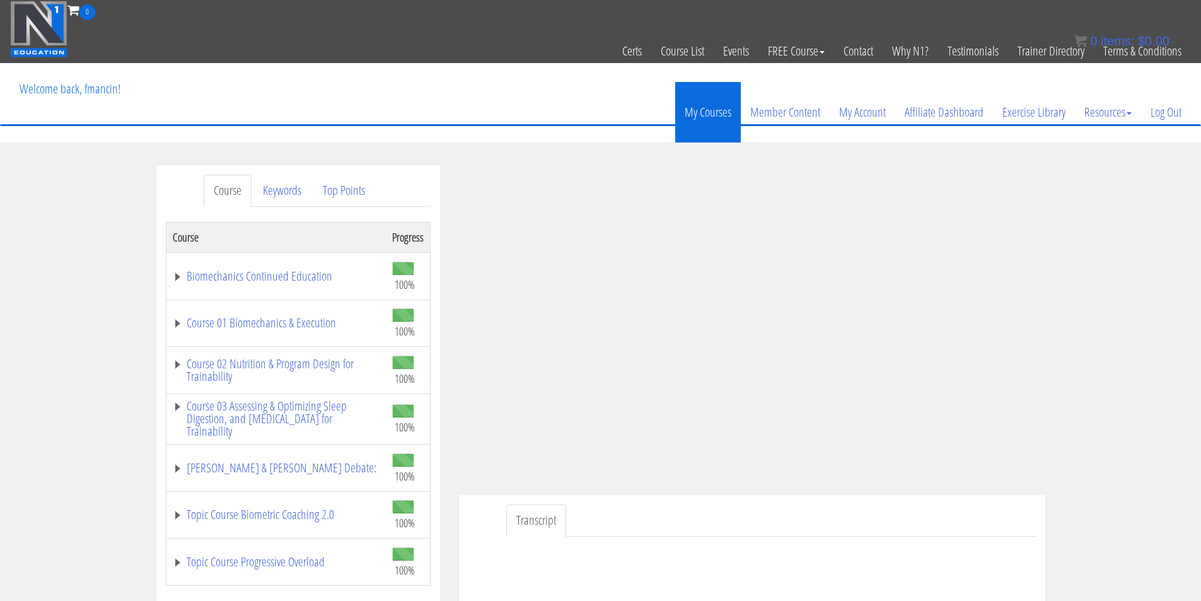
click at [713, 122] on link "My Courses" at bounding box center [708, 112] width 66 height 61
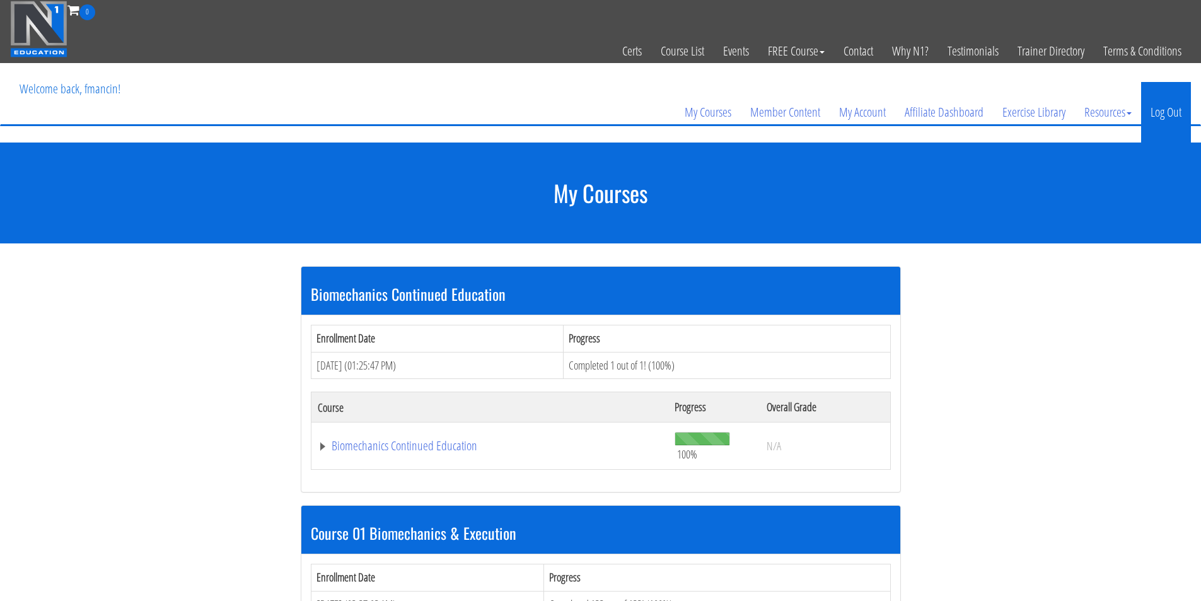
click at [1176, 119] on link "Log Out" at bounding box center [1166, 112] width 50 height 61
